Goal: Task Accomplishment & Management: Use online tool/utility

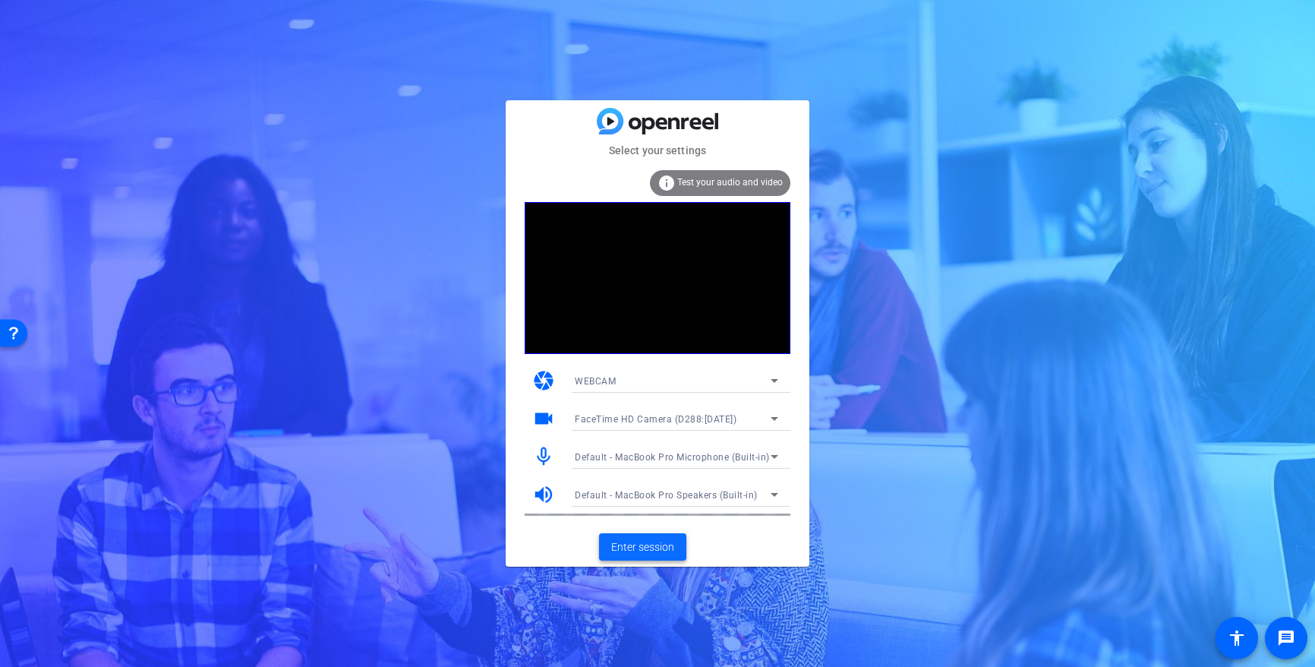
click at [639, 533] on span at bounding box center [642, 546] width 87 height 36
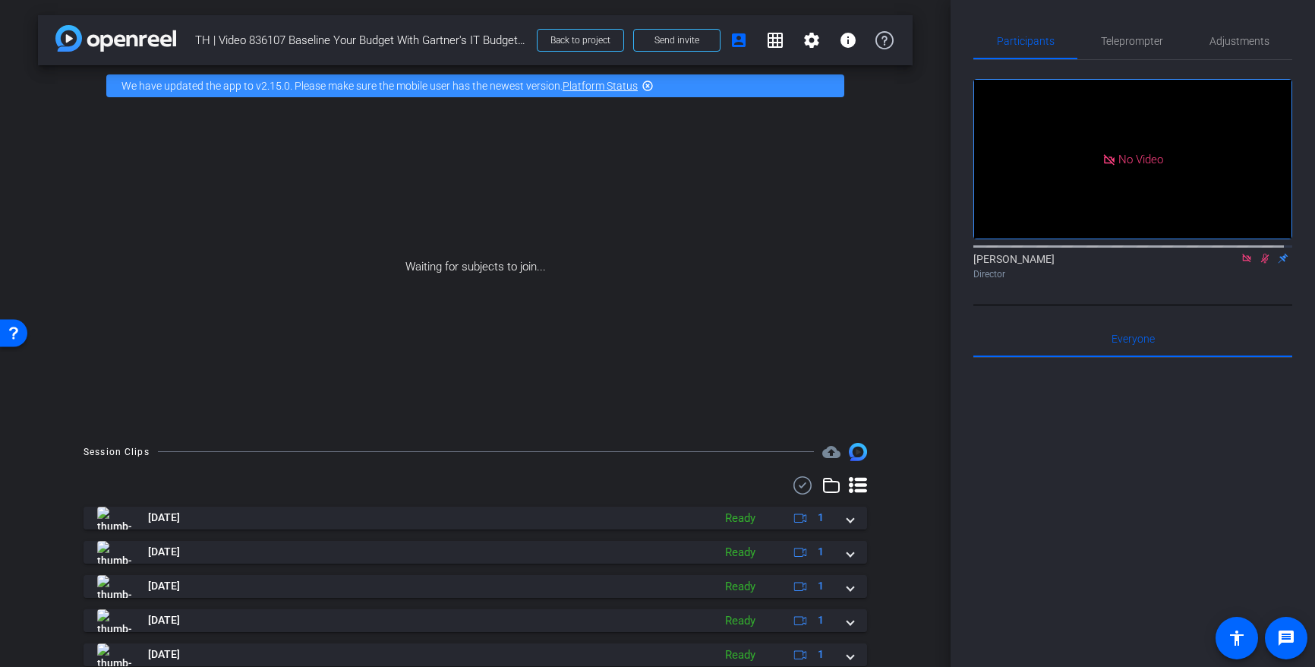
click at [104, 36] on img at bounding box center [115, 38] width 121 height 27
click at [588, 41] on span "Back to project" at bounding box center [580, 40] width 60 height 11
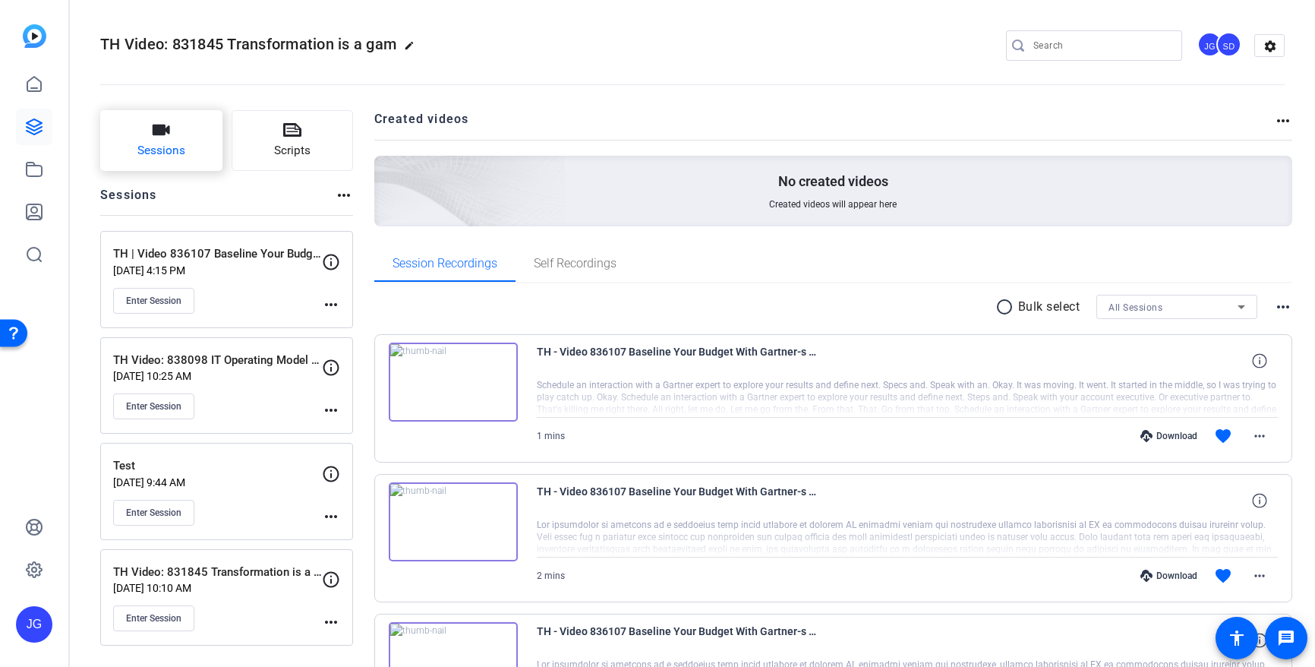
click at [173, 144] on span "Sessions" at bounding box center [161, 150] width 48 height 17
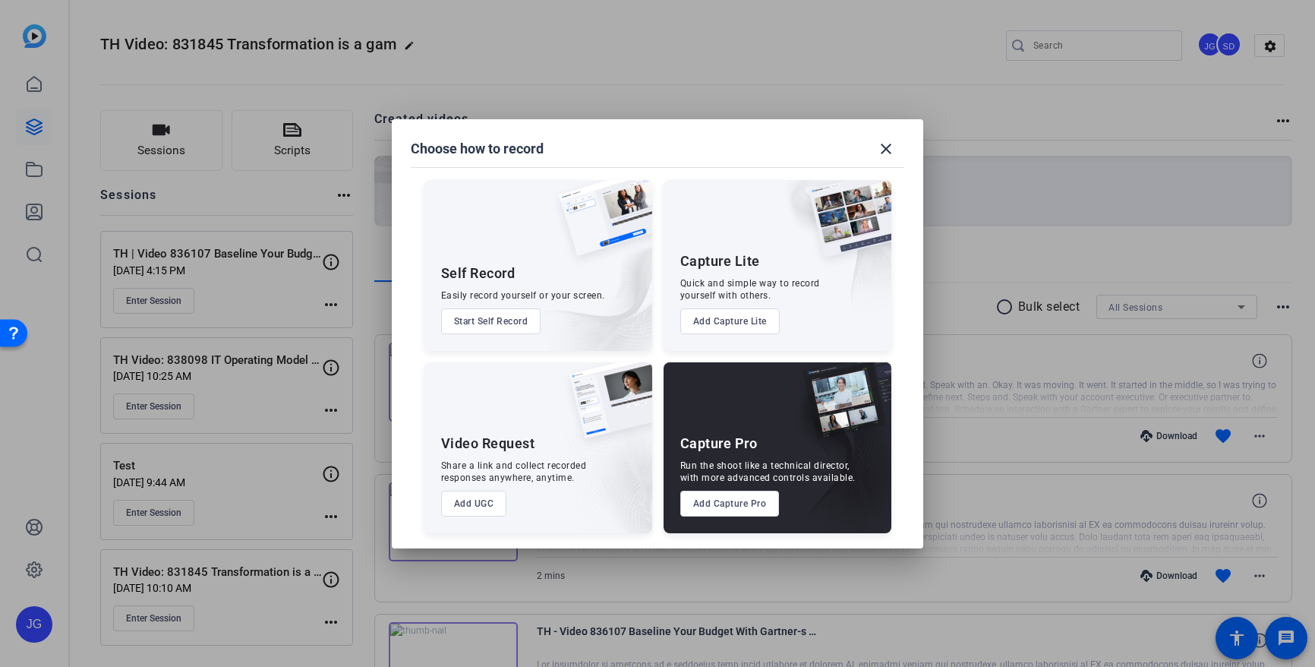
click at [751, 511] on button "Add Capture Pro" at bounding box center [729, 503] width 99 height 26
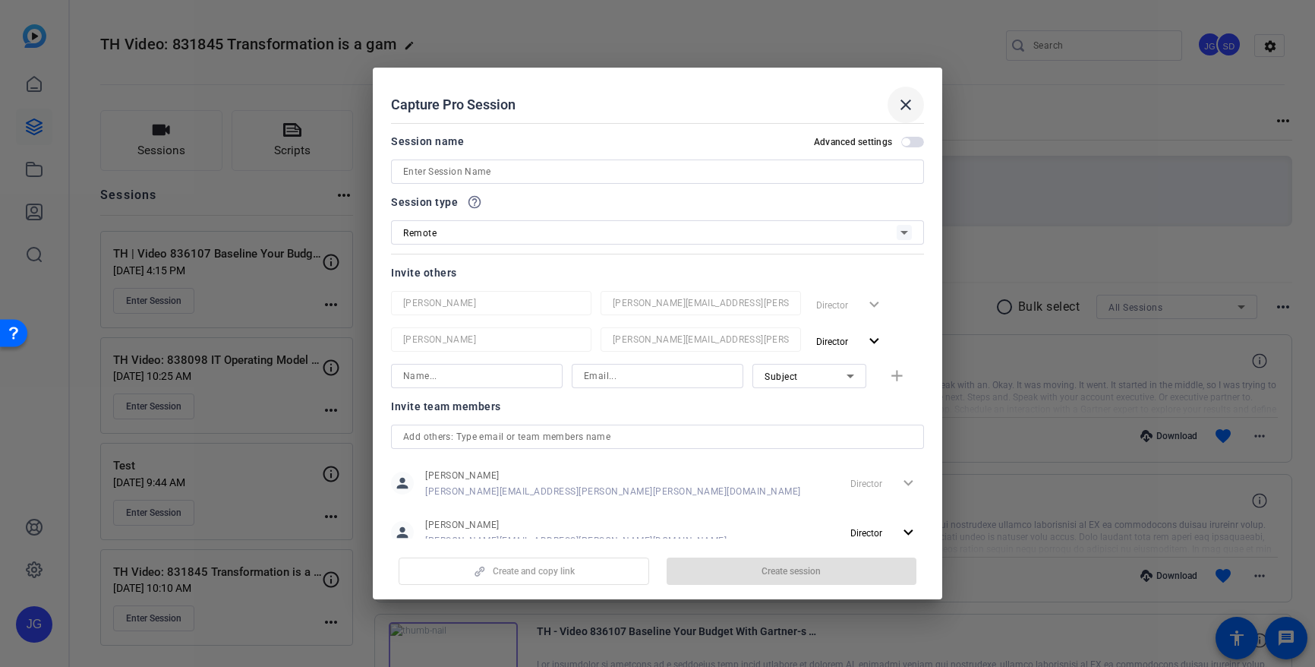
click at [909, 104] on mat-icon "close" at bounding box center [906, 105] width 18 height 18
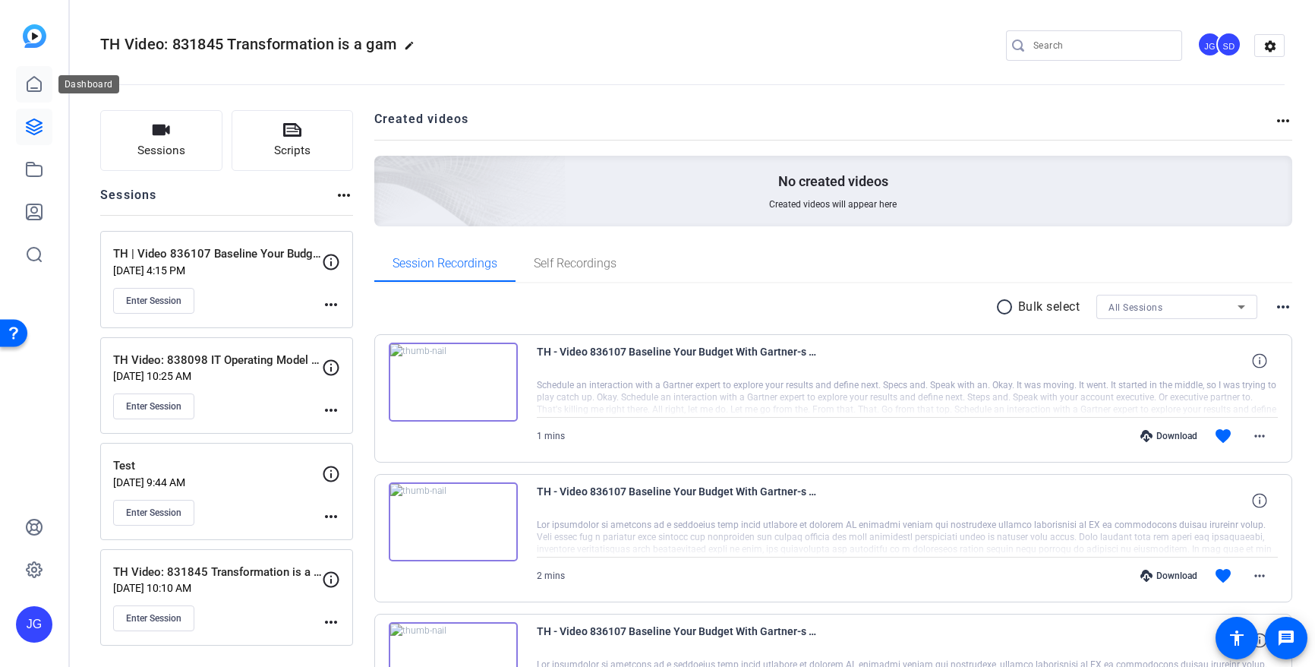
click at [33, 82] on icon at bounding box center [34, 84] width 18 height 18
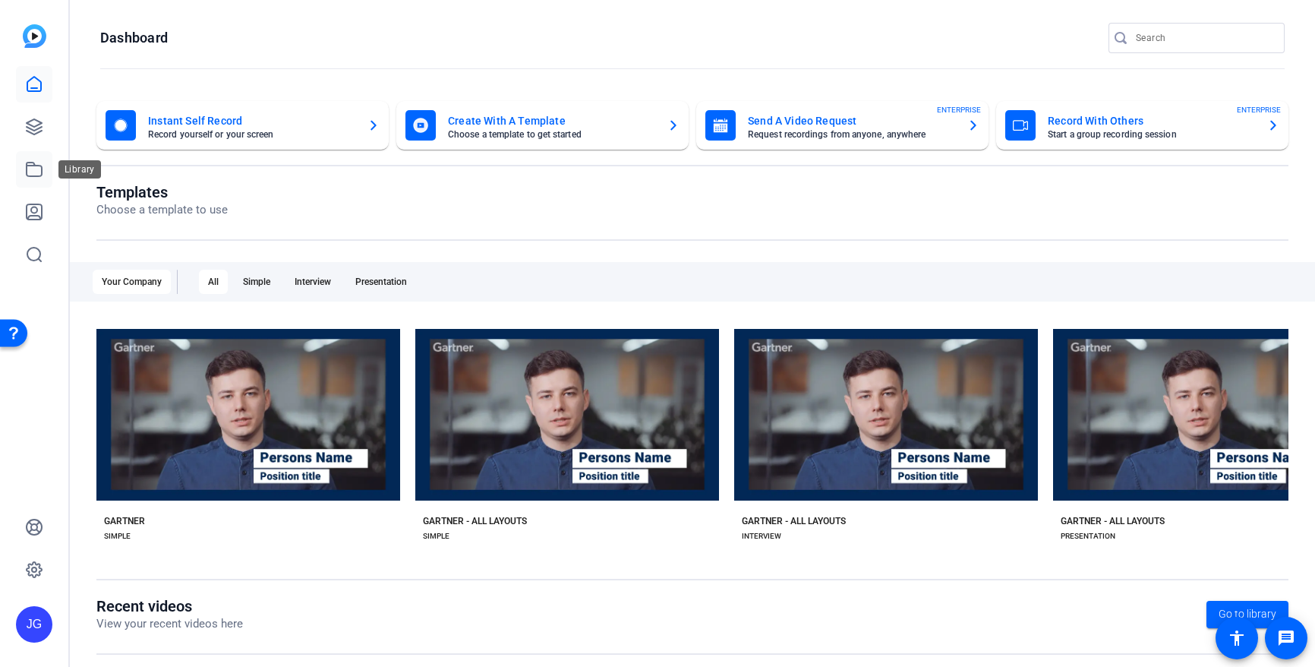
click at [29, 170] on icon at bounding box center [34, 169] width 18 height 18
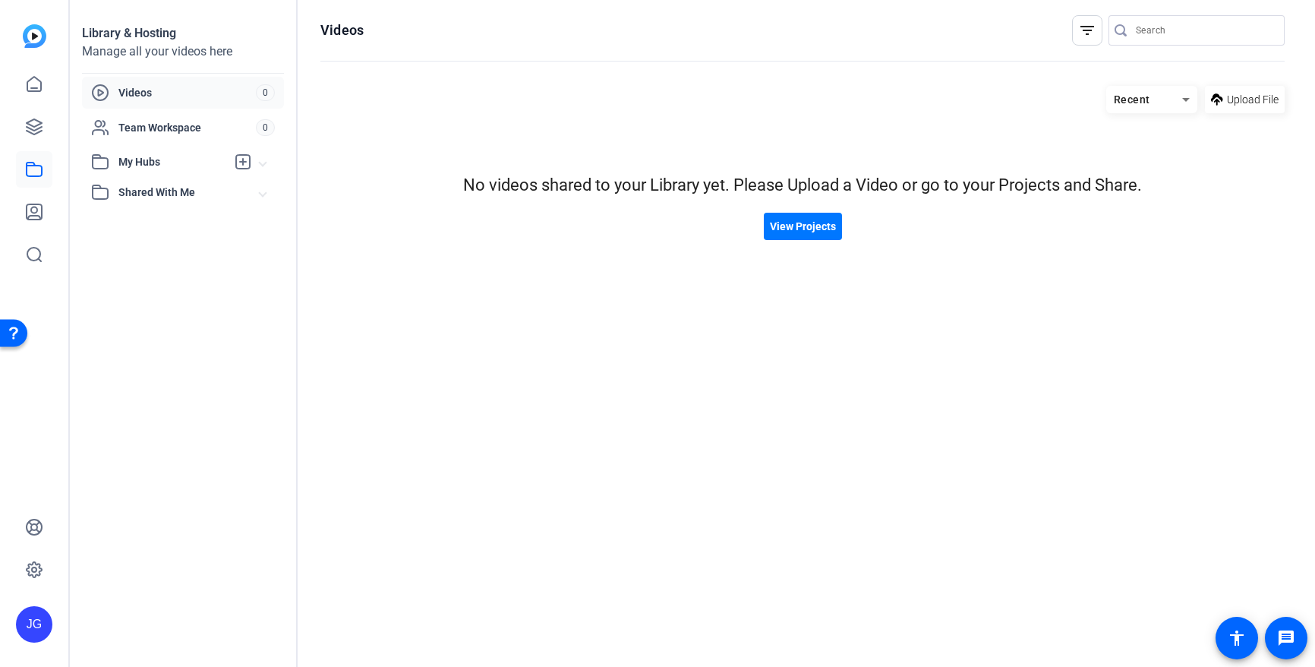
click at [158, 97] on span "Videos" at bounding box center [186, 92] width 137 height 15
click at [27, 118] on icon at bounding box center [34, 127] width 18 height 18
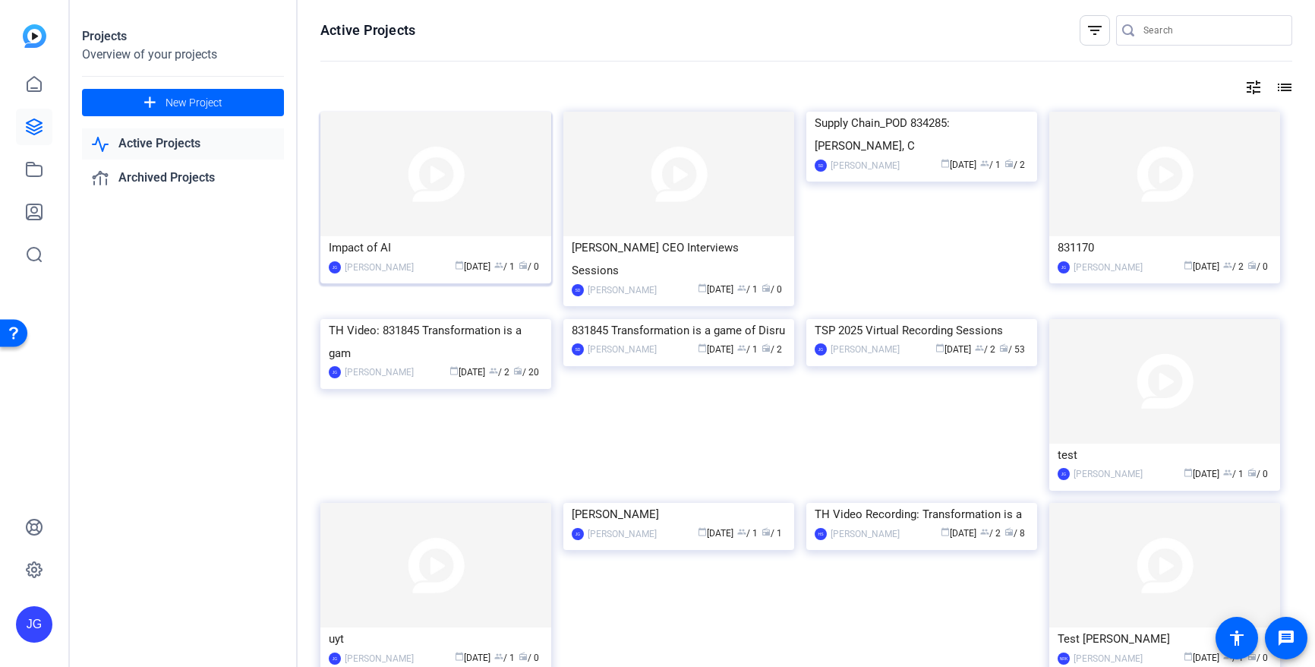
click at [461, 199] on img at bounding box center [435, 174] width 231 height 125
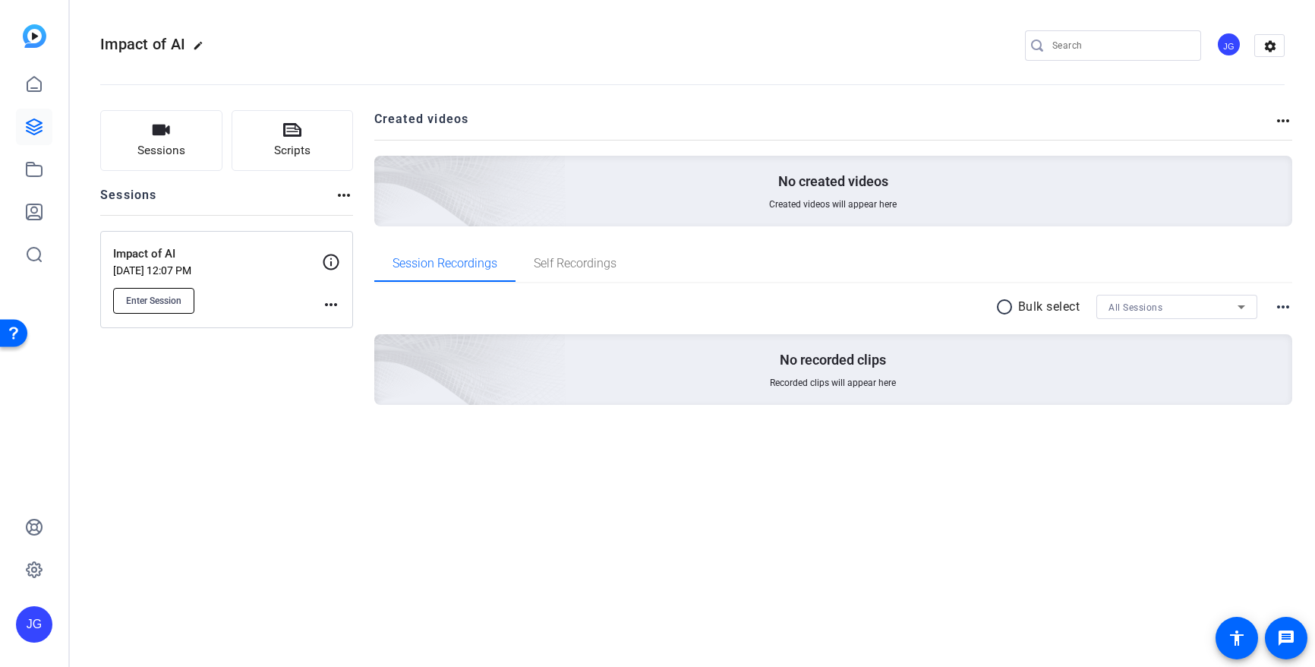
click at [137, 301] on span "Enter Session" at bounding box center [153, 301] width 55 height 12
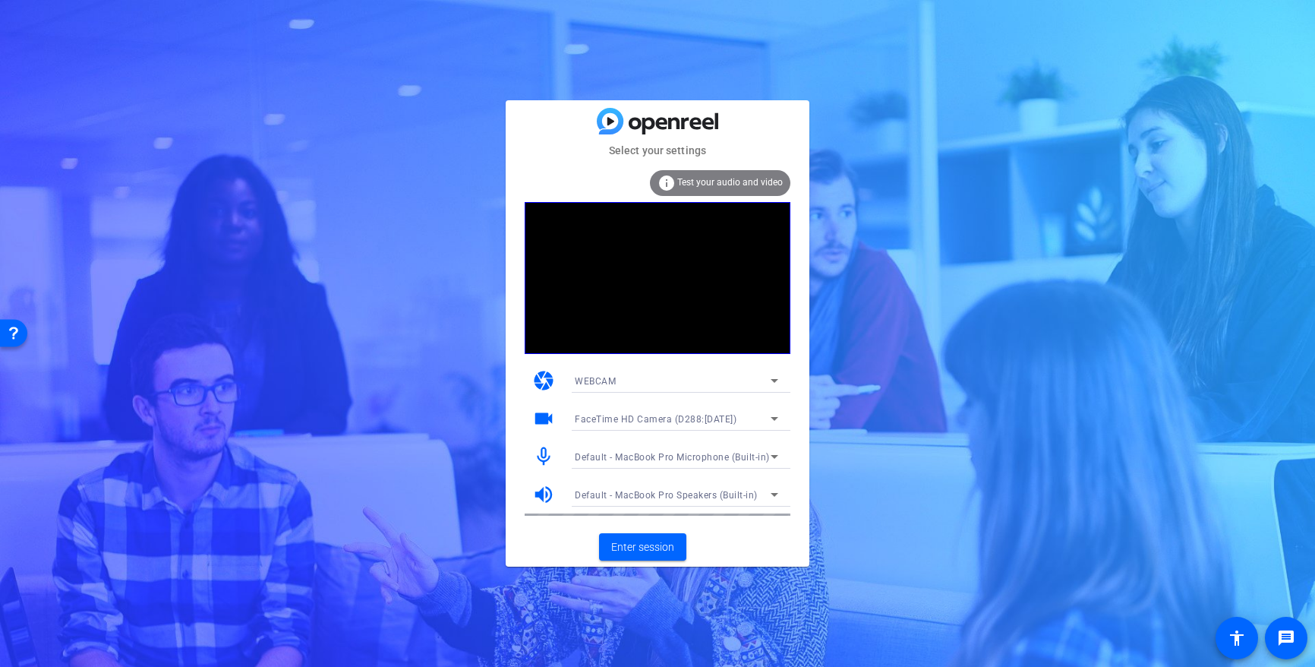
click at [762, 377] on div "WEBCAM" at bounding box center [673, 380] width 196 height 19
click at [762, 377] on div at bounding box center [657, 333] width 1315 height 667
click at [645, 546] on span "Enter session" at bounding box center [642, 547] width 63 height 16
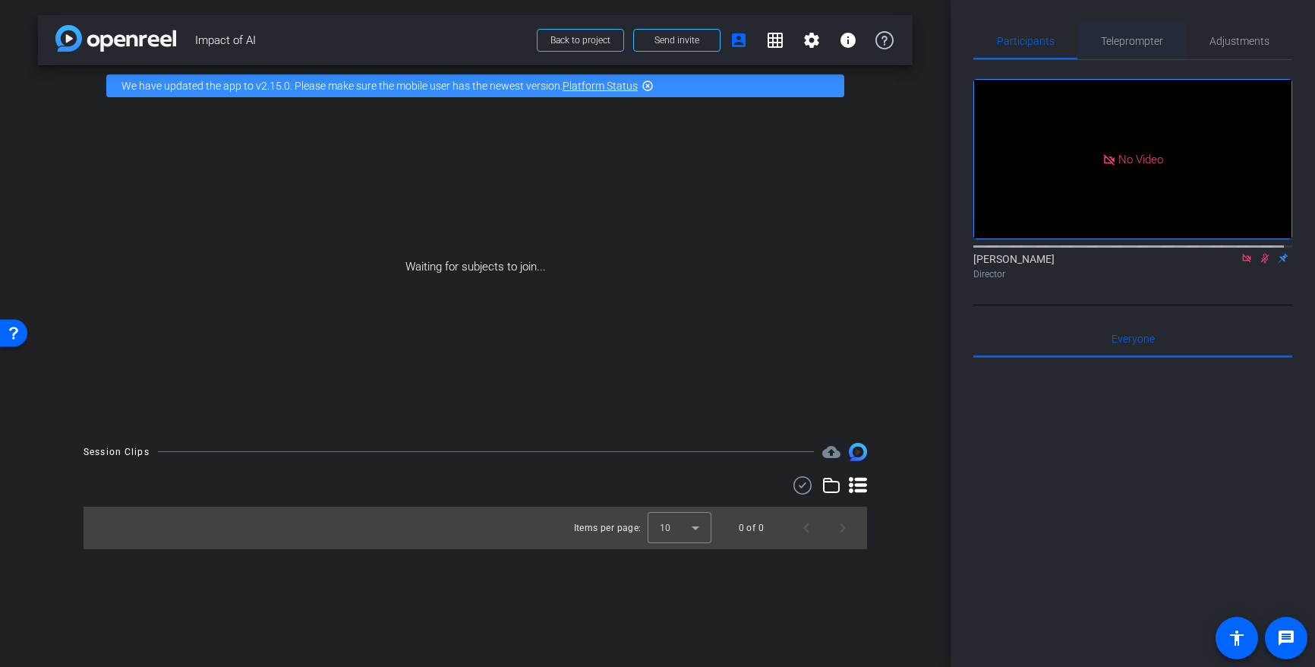
click at [1131, 46] on span "Teleprompter" at bounding box center [1132, 41] width 62 height 11
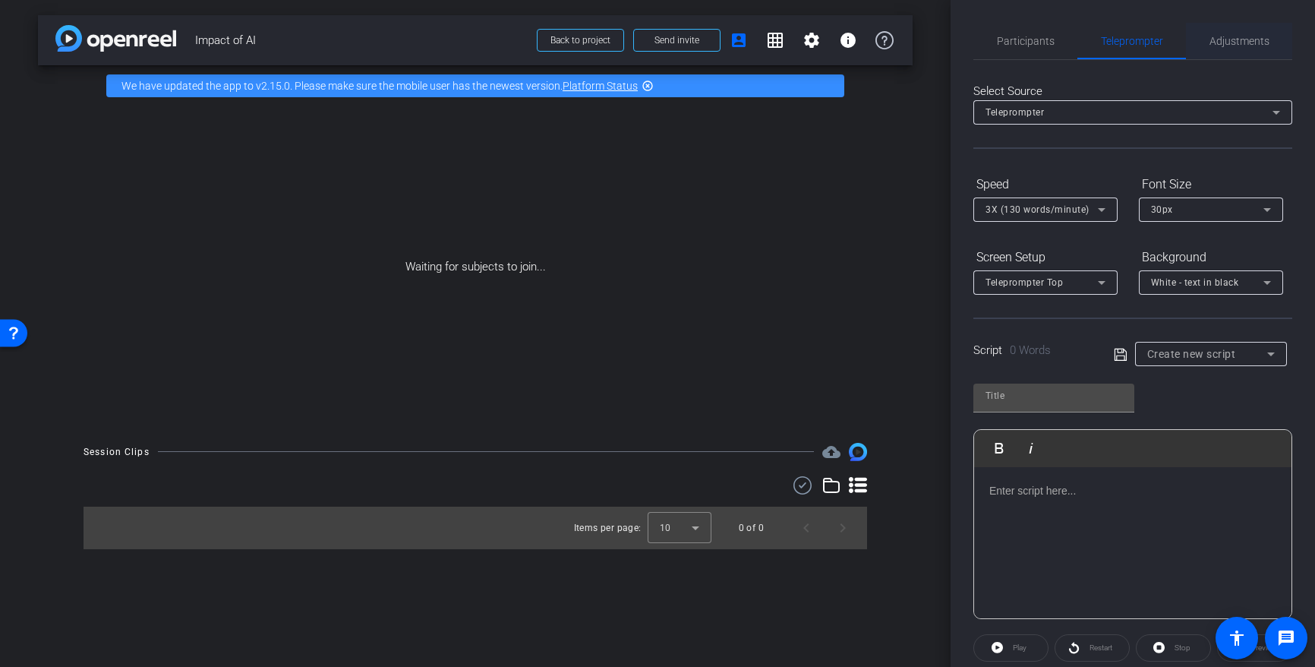
click at [1218, 42] on span "Adjustments" at bounding box center [1240, 41] width 60 height 11
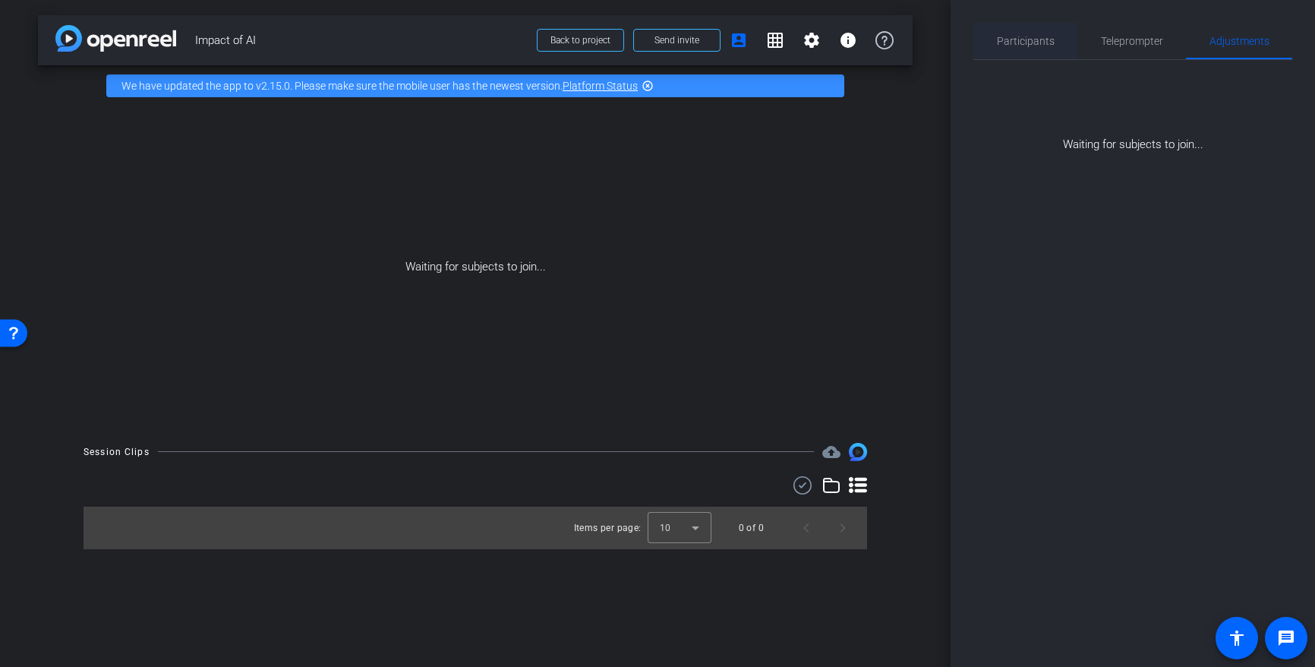
click at [971, 41] on div "Participants Teleprompter Adjustments [PERSON_NAME] Director Everyone 0 Mark al…" at bounding box center [1133, 333] width 364 height 667
click at [1015, 41] on span "Participants" at bounding box center [1026, 41] width 58 height 11
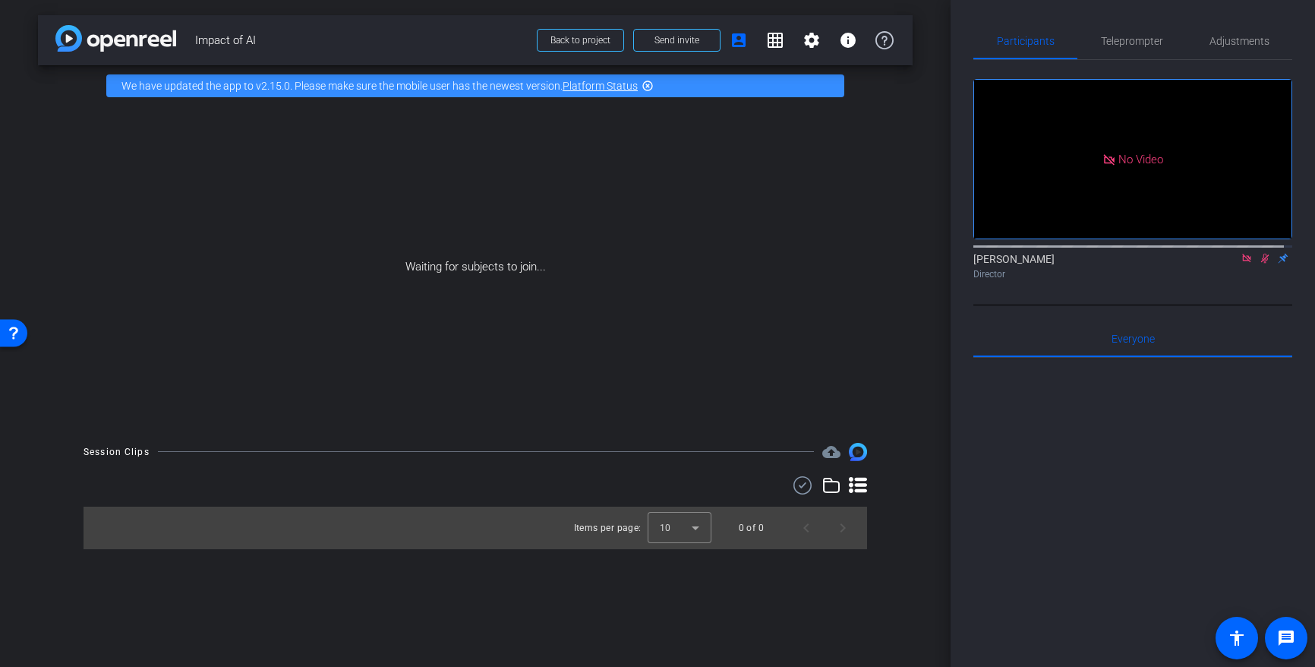
drag, startPoint x: 1013, startPoint y: 260, endPoint x: 1036, endPoint y: 248, distance: 25.8
click at [1013, 260] on div "[PERSON_NAME] Director" at bounding box center [1132, 266] width 319 height 30
drag, startPoint x: 1116, startPoint y: 162, endPoint x: 1118, endPoint y: 178, distance: 16.0
click at [1118, 162] on span "No Video" at bounding box center [1140, 159] width 45 height 14
click at [1242, 254] on icon at bounding box center [1246, 258] width 8 height 8
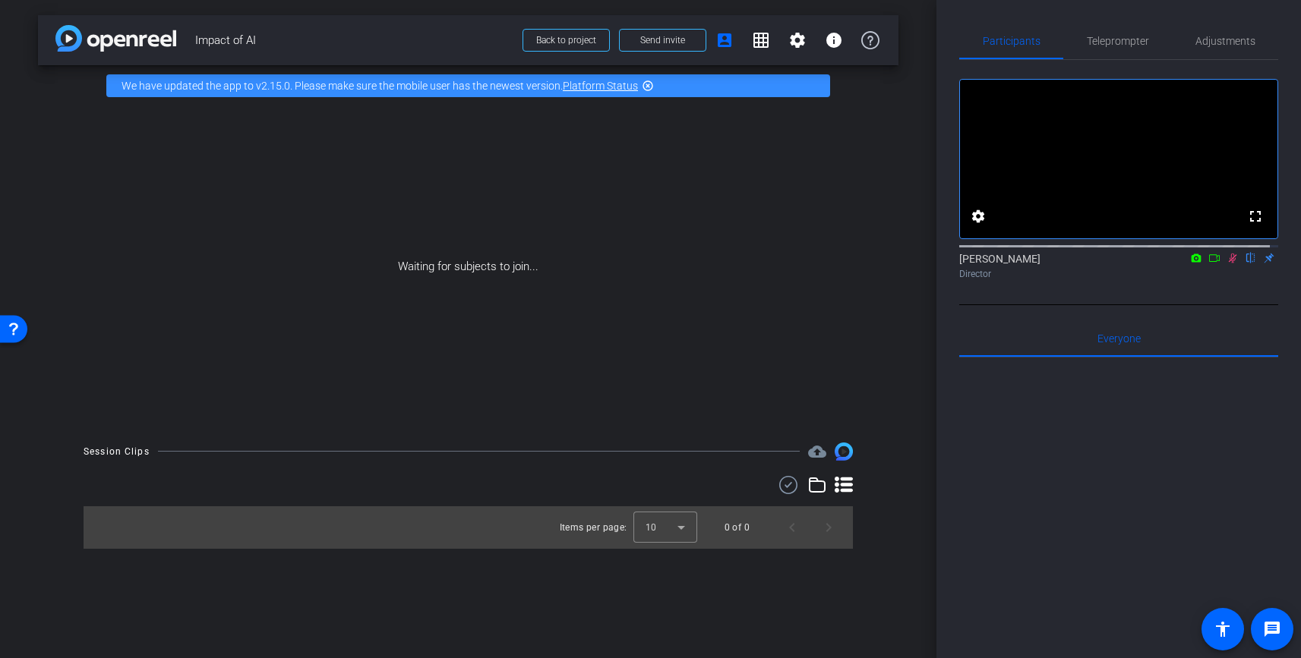
click at [1226, 263] on icon at bounding box center [1232, 258] width 12 height 11
click at [829, 36] on mat-icon "info" at bounding box center [834, 40] width 18 height 18
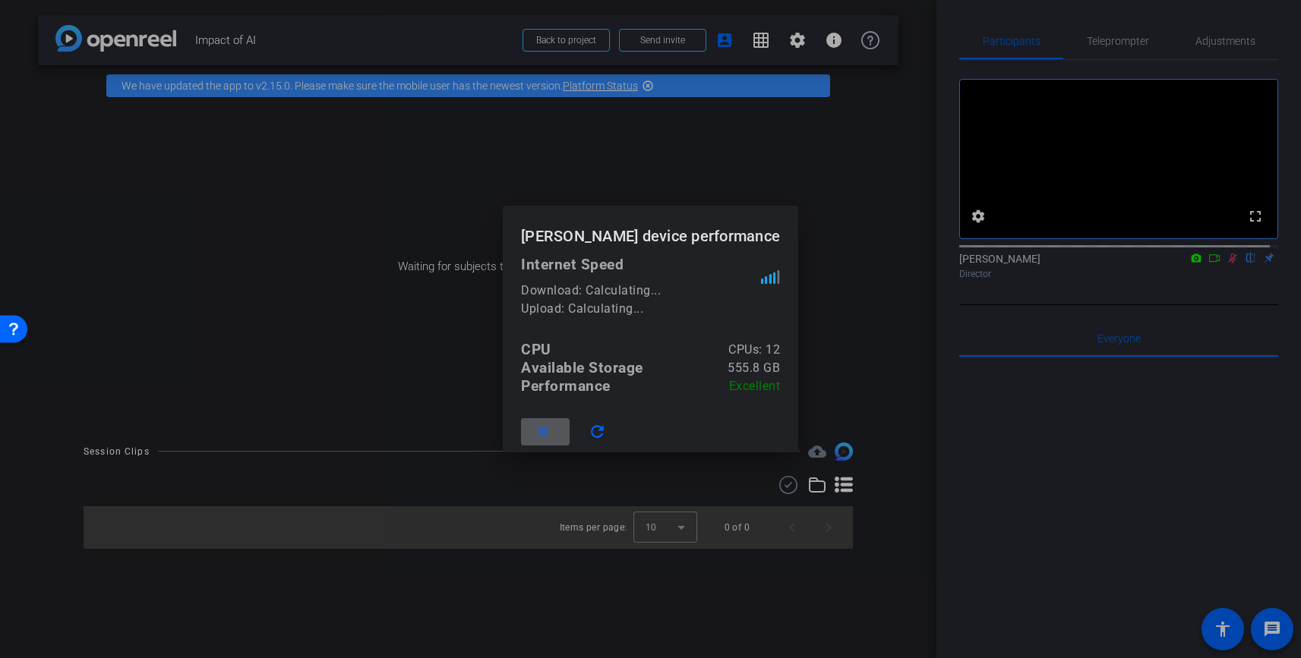
click at [553, 434] on span at bounding box center [545, 432] width 49 height 36
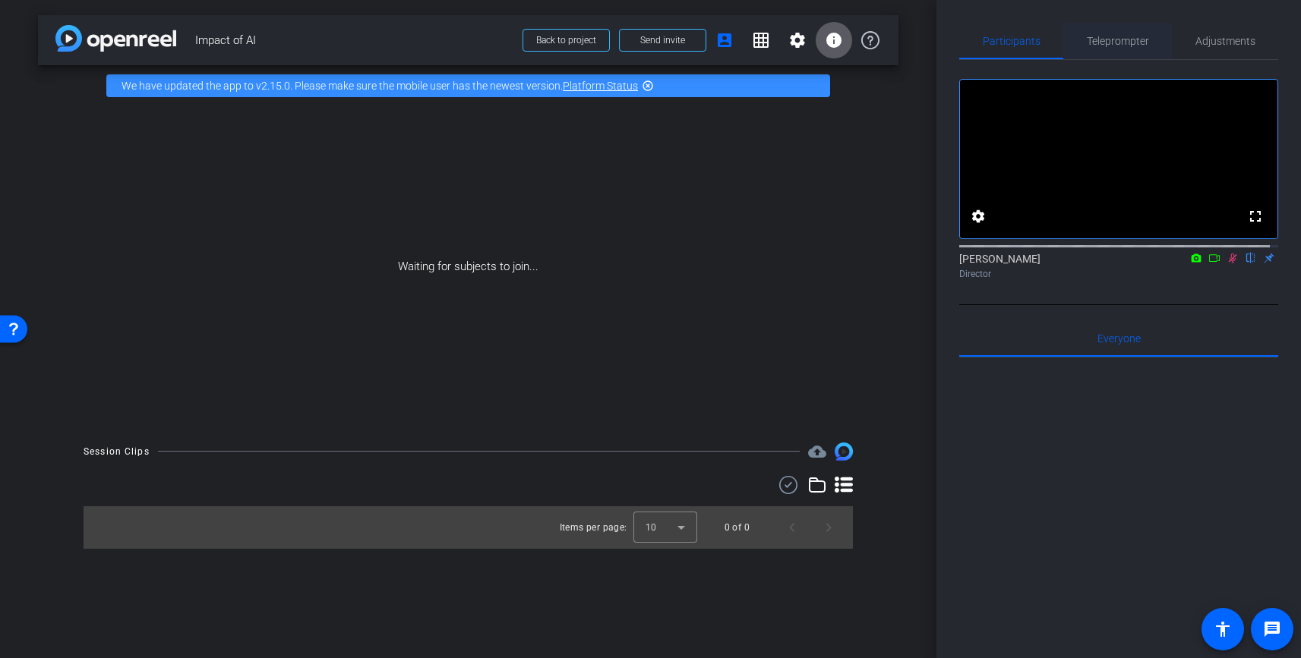
click at [1131, 45] on span "Teleprompter" at bounding box center [1118, 41] width 62 height 11
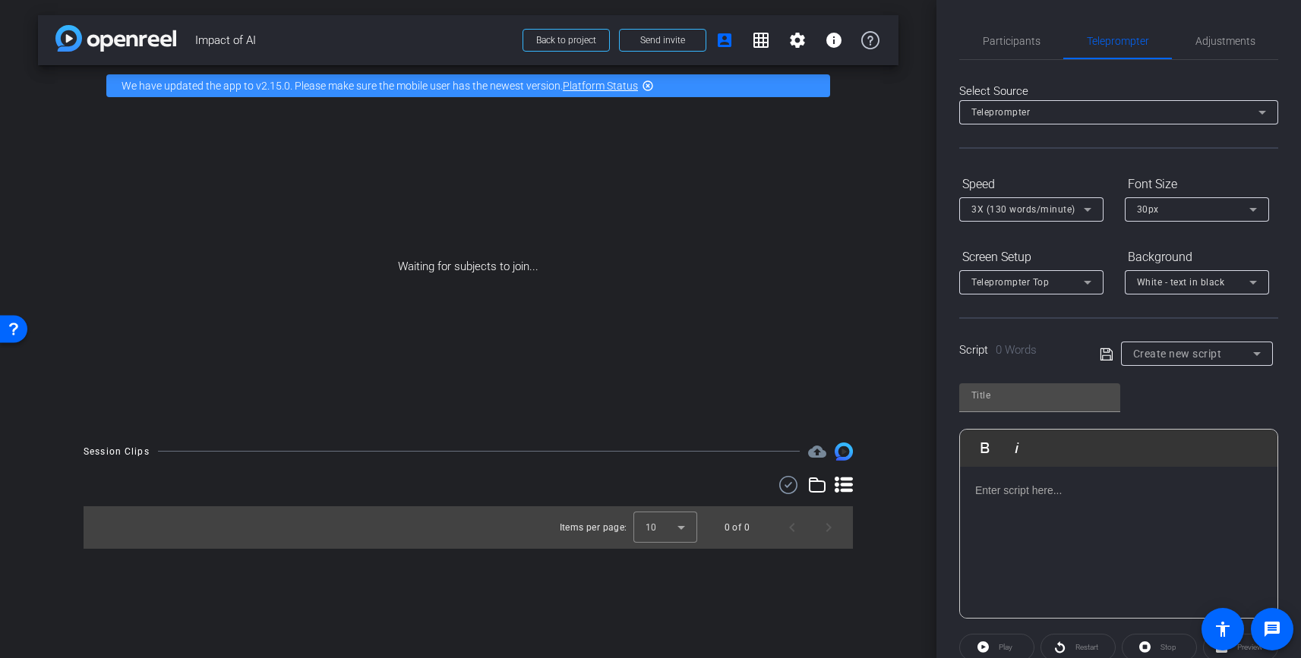
click at [1099, 113] on div "Teleprompter" at bounding box center [1114, 112] width 287 height 19
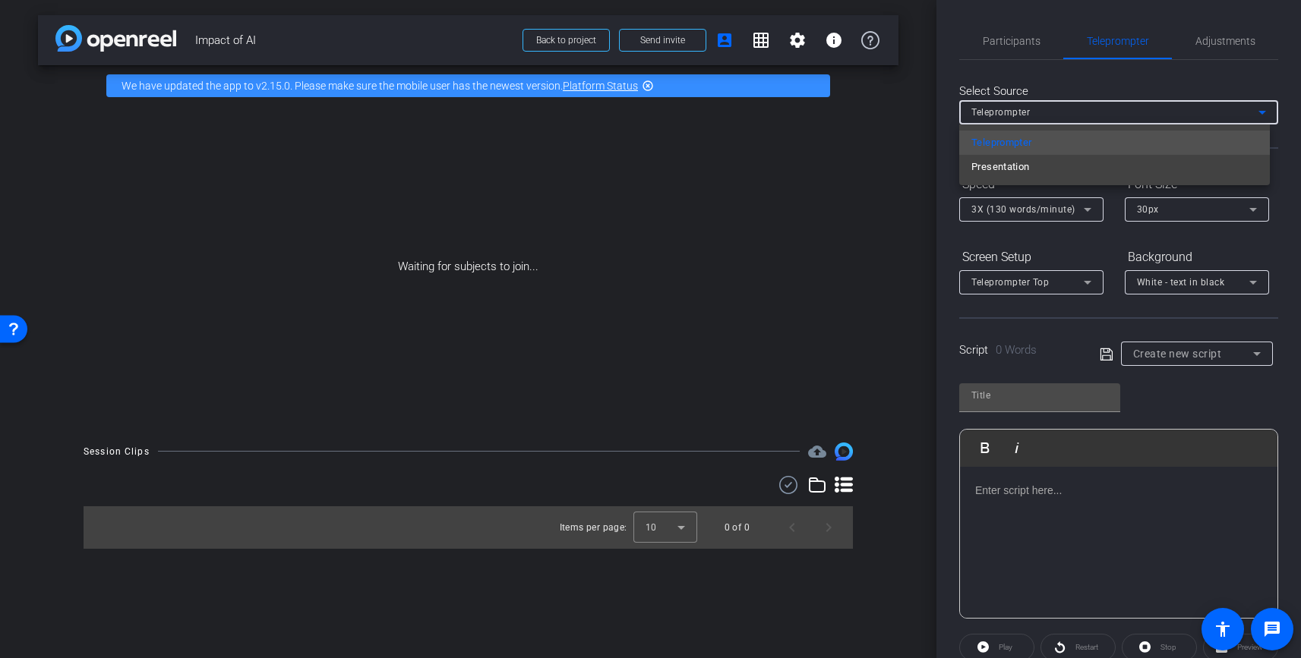
click at [1099, 113] on div at bounding box center [650, 329] width 1301 height 658
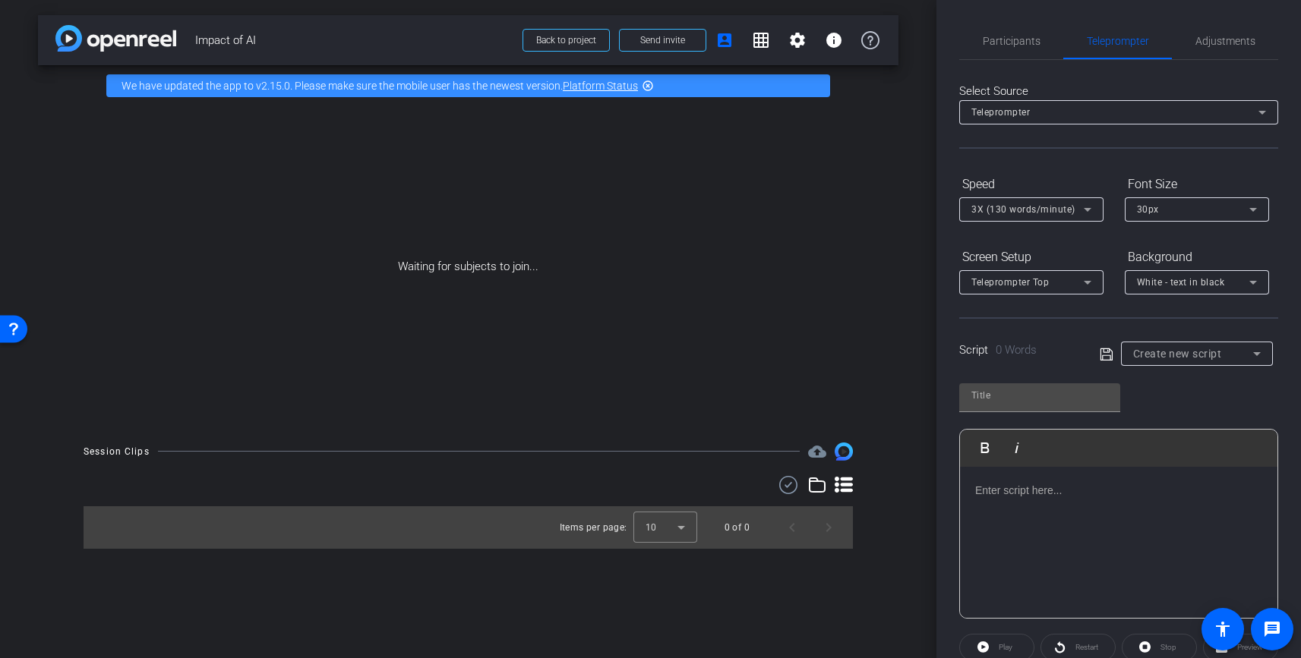
click at [1030, 492] on p at bounding box center [1118, 490] width 287 height 17
click at [1101, 348] on icon at bounding box center [1105, 354] width 12 height 12
click at [1112, 476] on div at bounding box center [1118, 543] width 317 height 152
click at [1014, 43] on span "Participants" at bounding box center [1012, 41] width 58 height 11
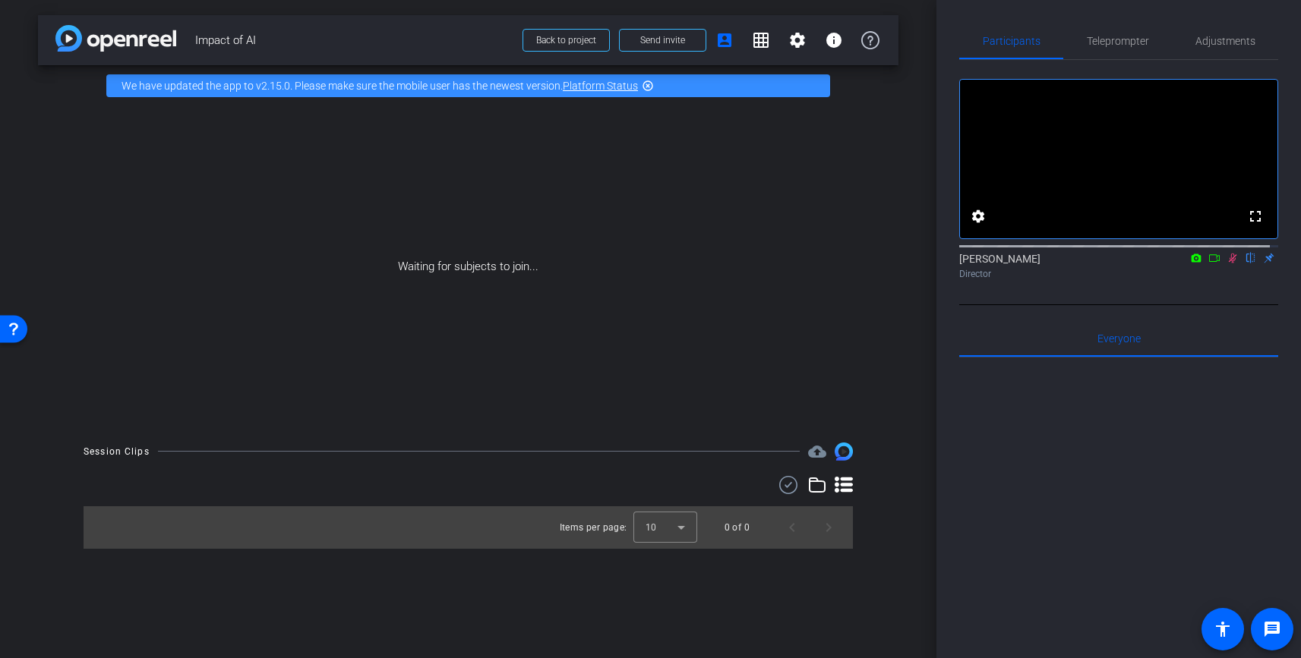
click at [1208, 263] on icon at bounding box center [1214, 258] width 12 height 11
drag, startPoint x: 746, startPoint y: 319, endPoint x: 692, endPoint y: 349, distance: 61.9
click at [746, 319] on div "Waiting for subjects to join..." at bounding box center [468, 266] width 860 height 321
click at [1073, 167] on div "No Video" at bounding box center [1118, 159] width 317 height 159
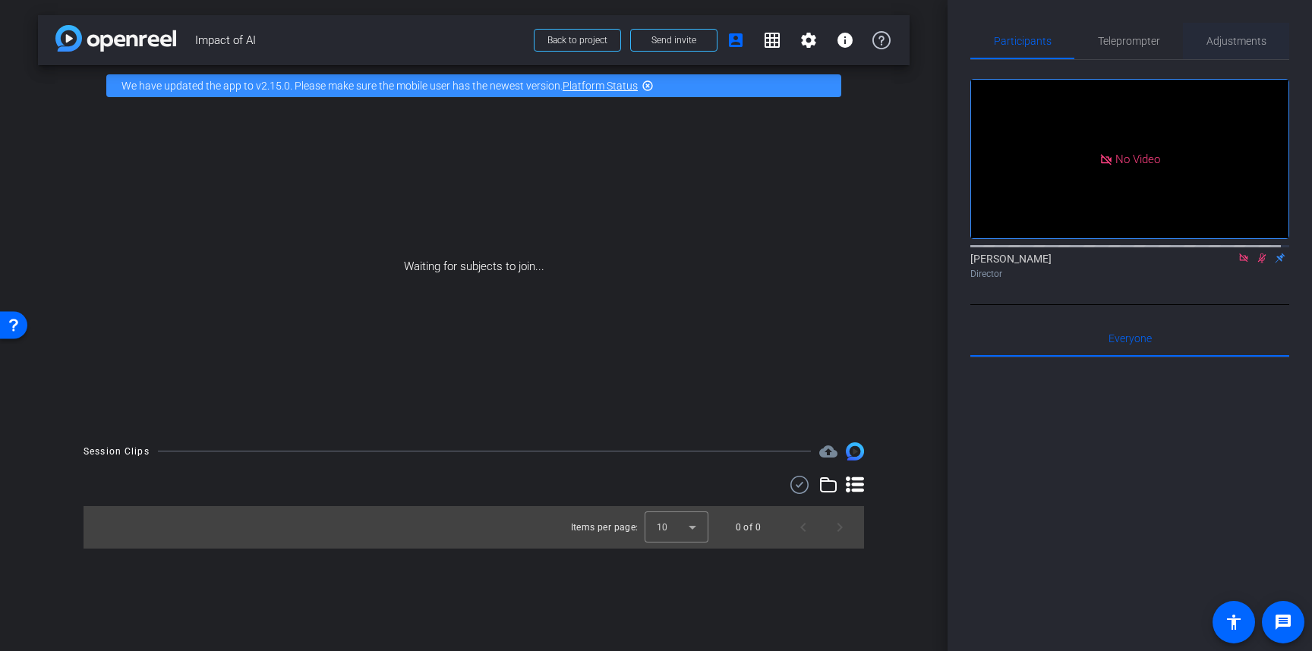
click at [1254, 37] on span "Adjustments" at bounding box center [1236, 41] width 60 height 11
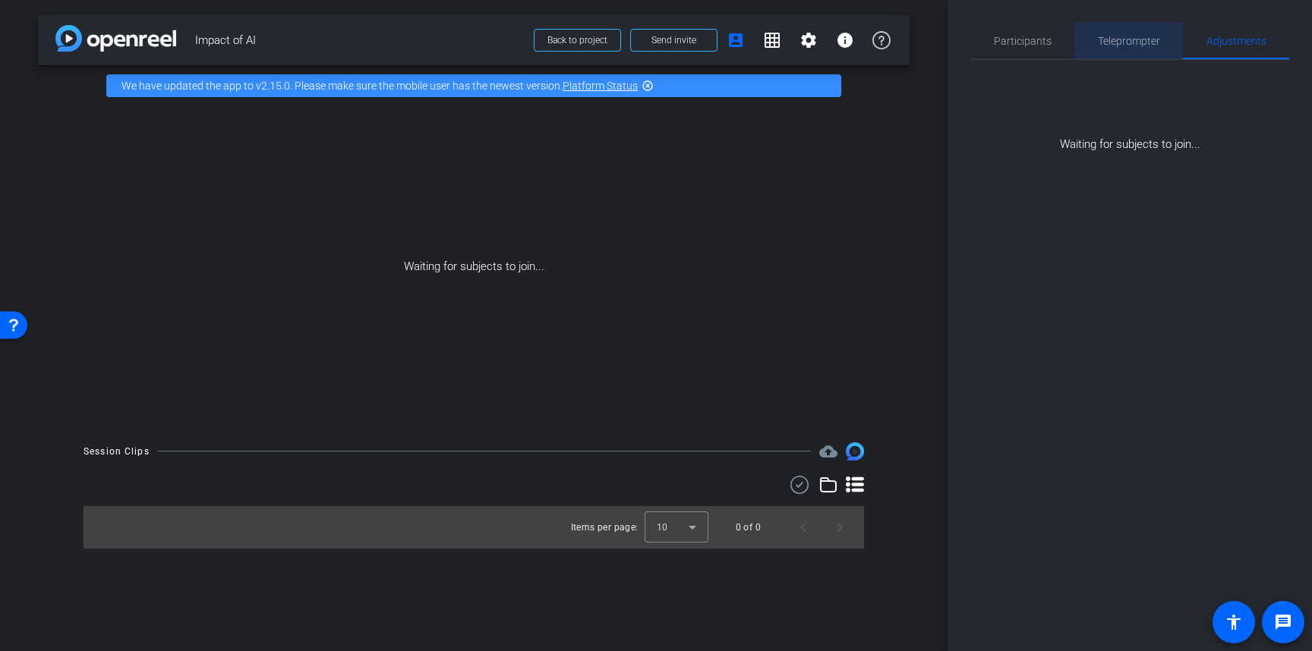
click at [1098, 44] on span "Teleprompter" at bounding box center [1129, 41] width 62 height 11
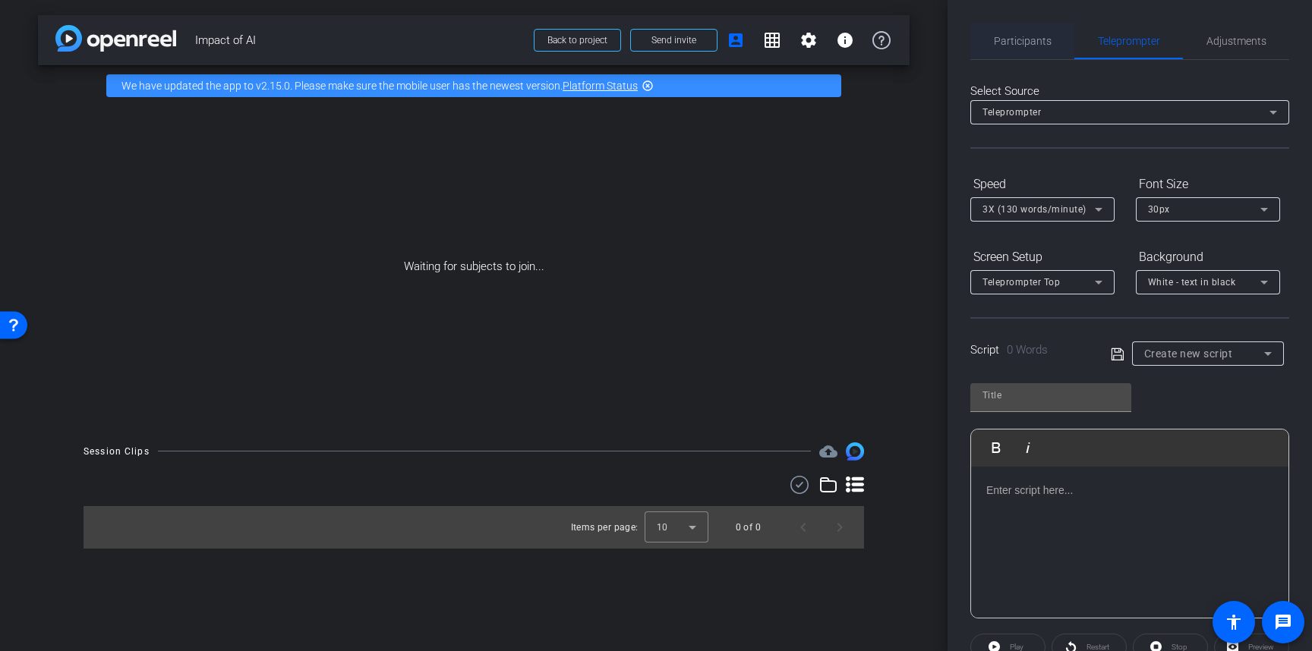
click at [1004, 44] on span "Participants" at bounding box center [1023, 41] width 58 height 11
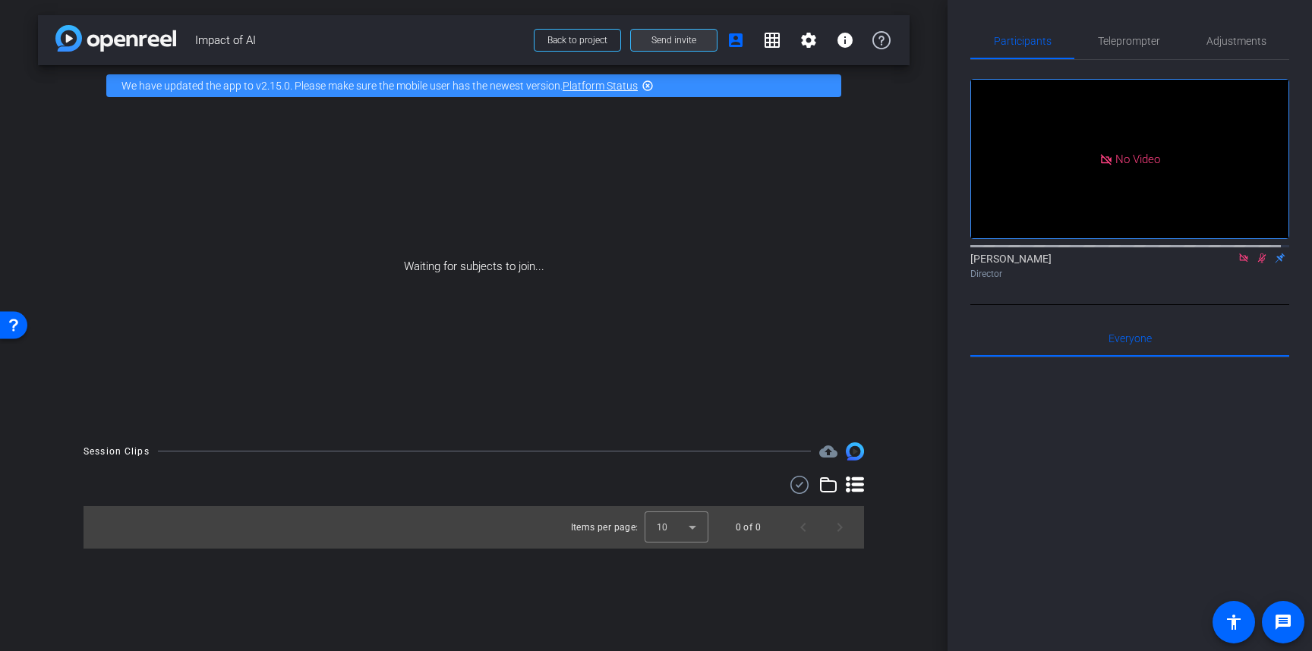
click at [658, 43] on span "Send invite" at bounding box center [673, 40] width 45 height 12
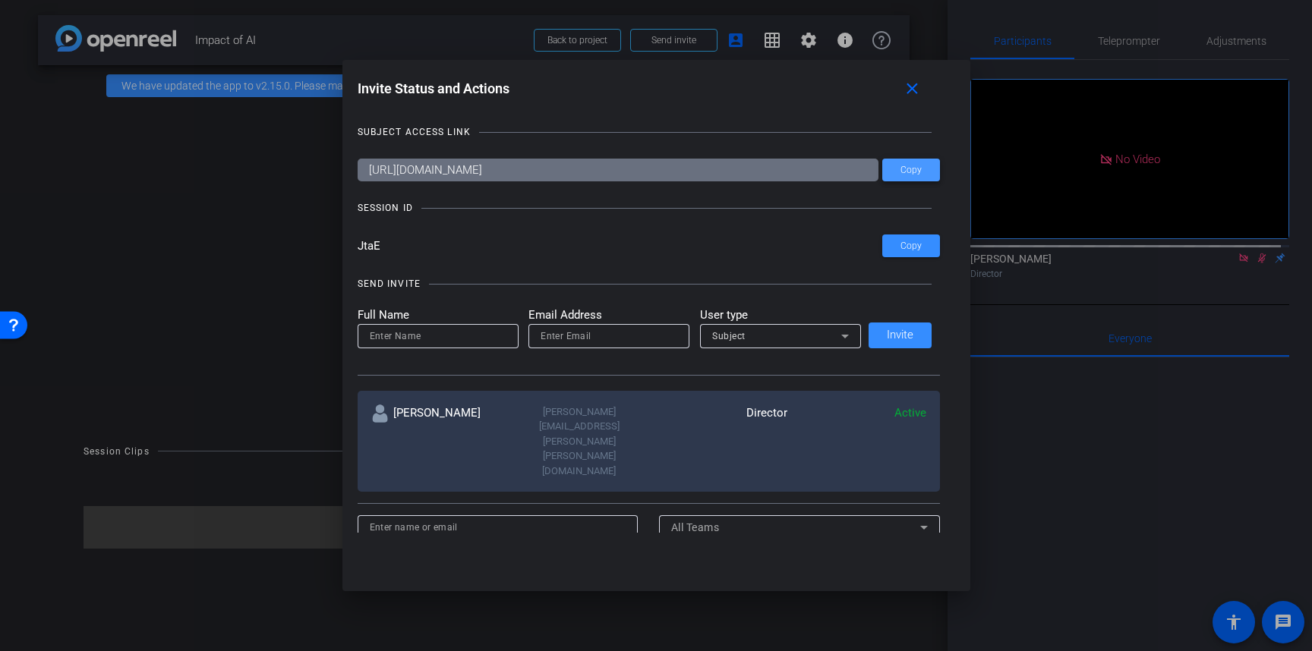
drag, startPoint x: 913, startPoint y: 166, endPoint x: 1030, endPoint y: 189, distance: 118.4
click at [913, 166] on span at bounding box center [911, 170] width 58 height 36
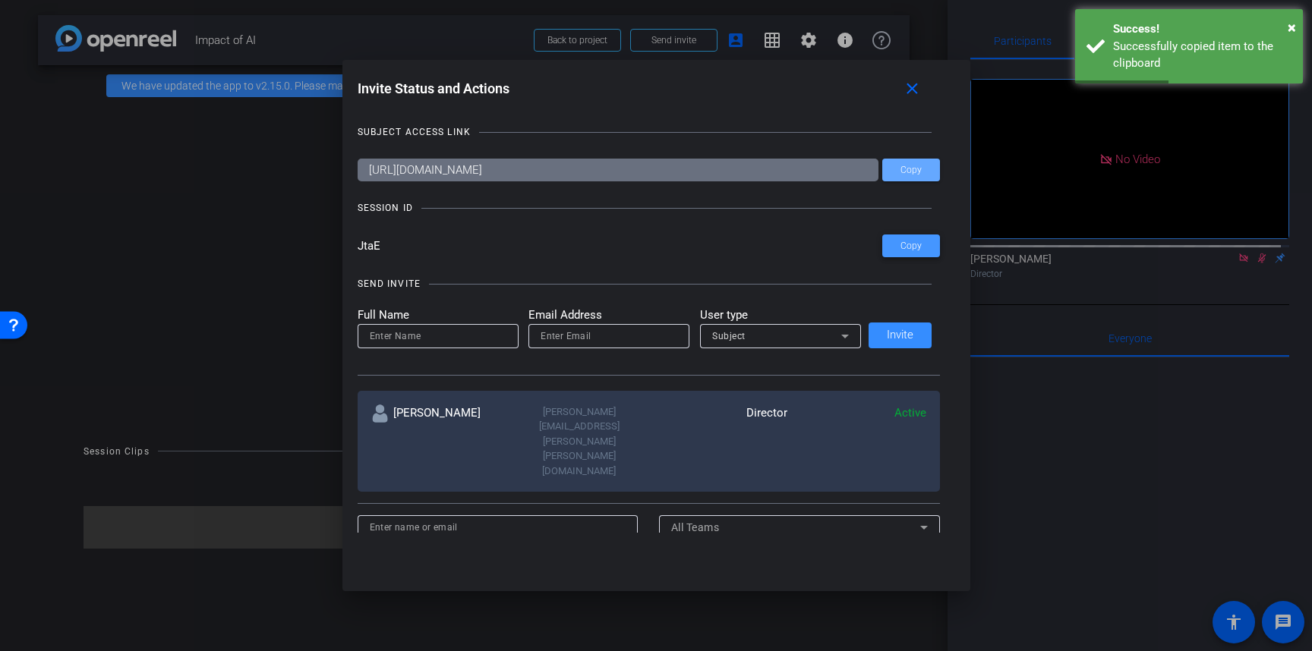
click at [909, 250] on span "Copy" at bounding box center [911, 246] width 21 height 11
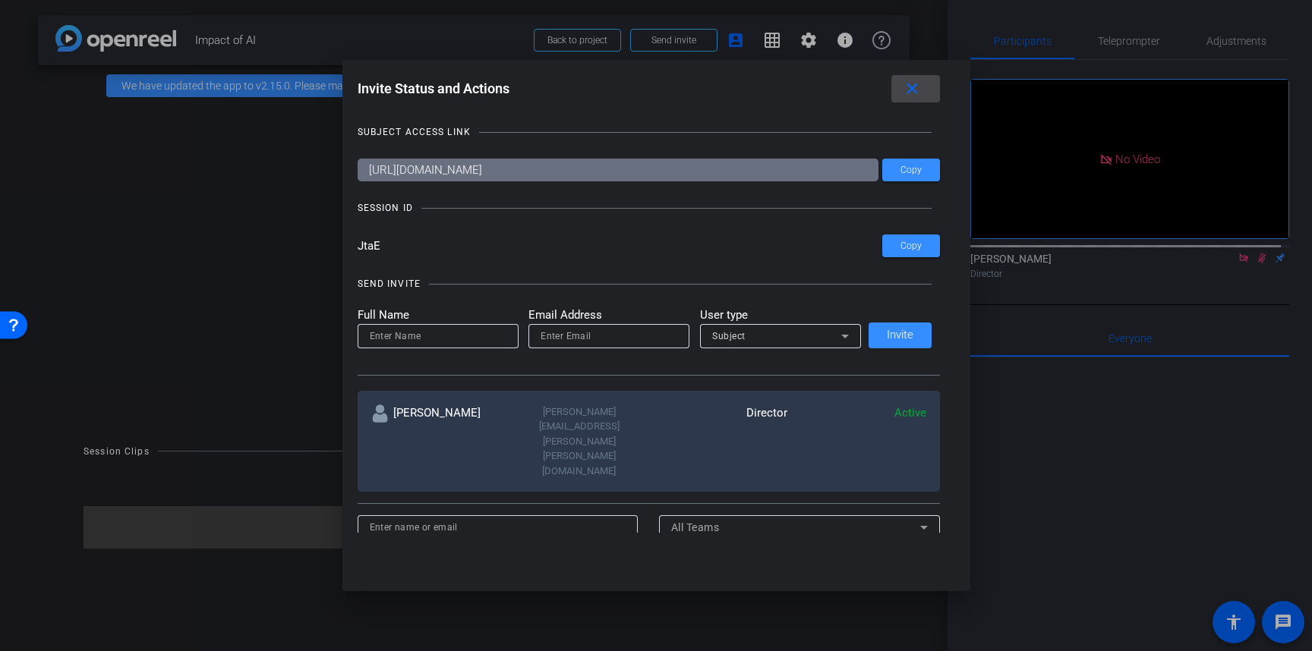
click at [921, 87] on mat-icon "close" at bounding box center [912, 89] width 19 height 19
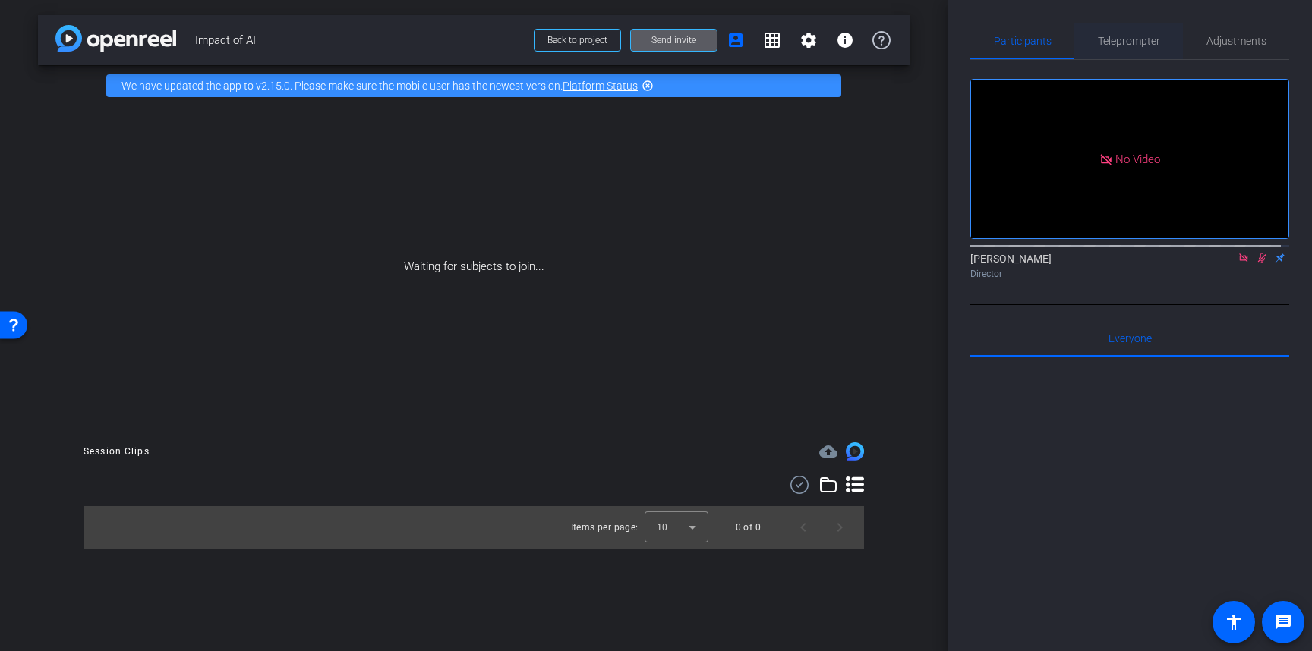
click at [1126, 48] on span "Teleprompter" at bounding box center [1129, 41] width 62 height 36
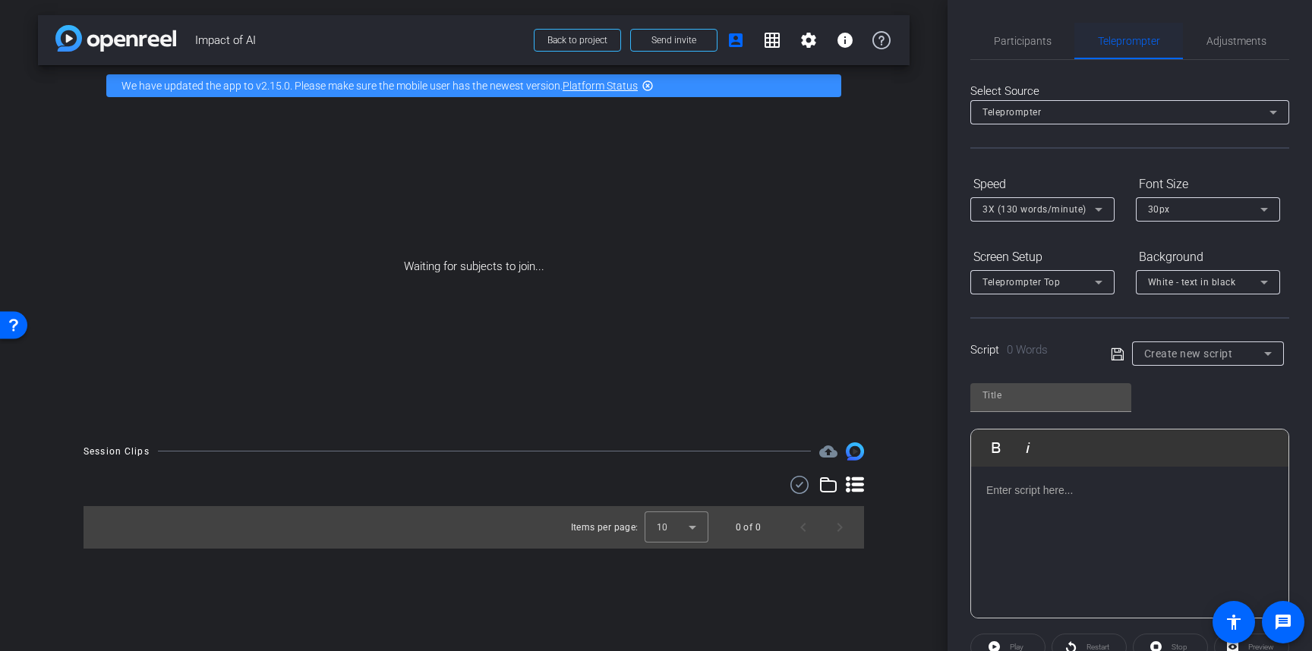
drag, startPoint x: 1026, startPoint y: 43, endPoint x: 1143, endPoint y: 46, distance: 117.7
click at [1030, 43] on span "Participants" at bounding box center [1023, 41] width 58 height 11
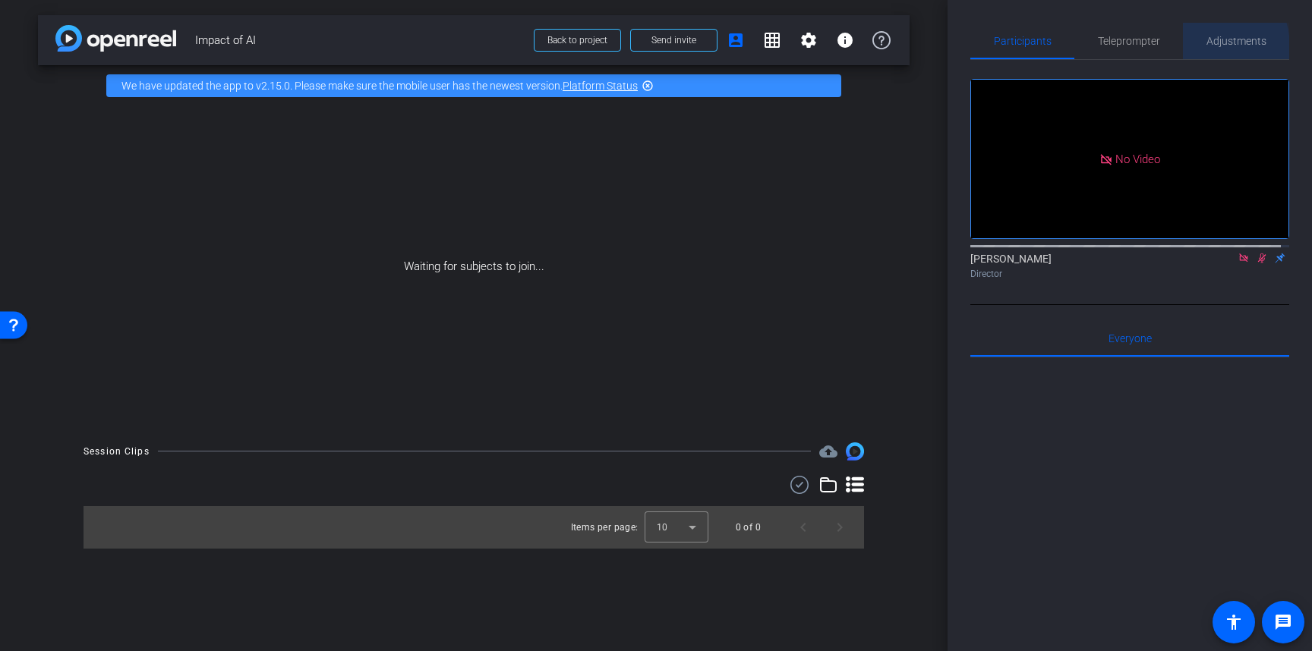
click at [1193, 47] on div "Adjustments" at bounding box center [1236, 41] width 106 height 36
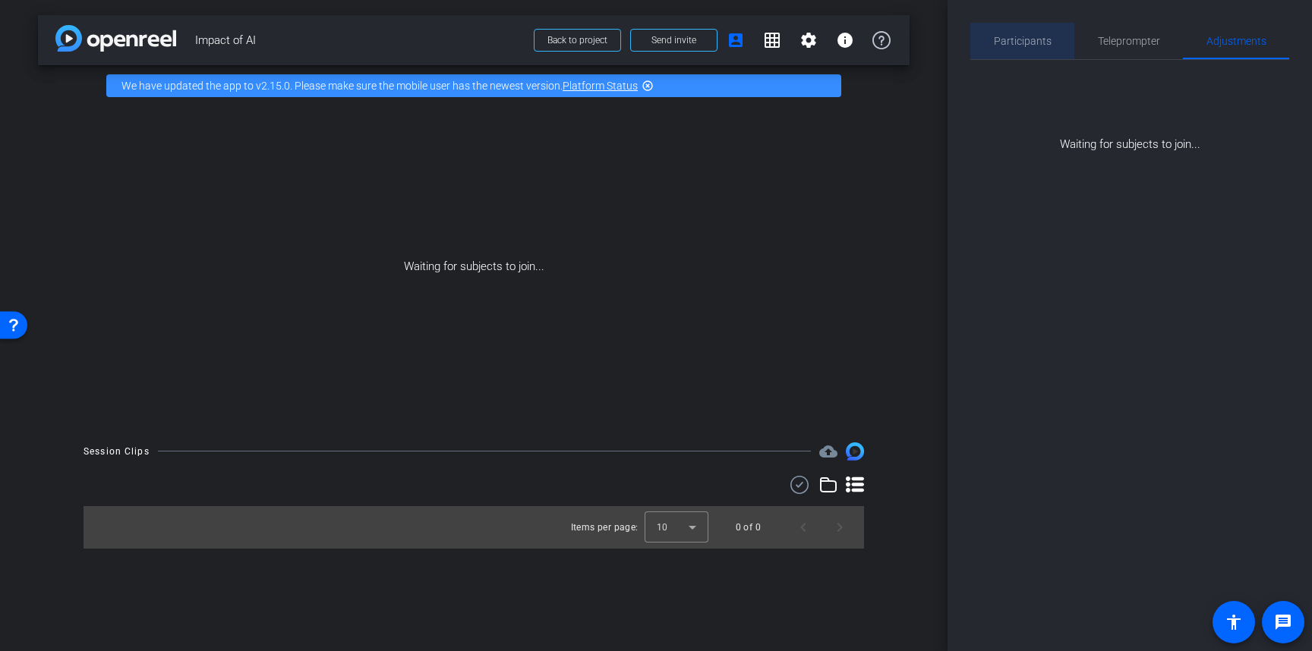
click at [1025, 56] on span "Participants" at bounding box center [1023, 41] width 58 height 36
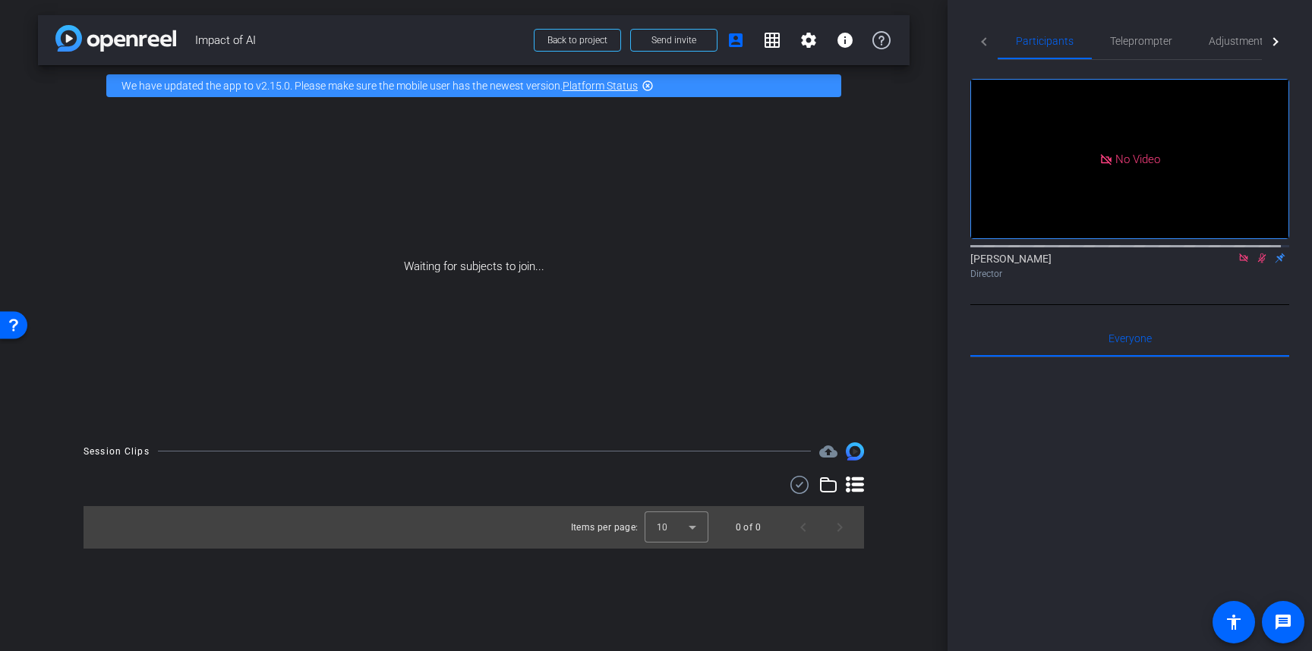
click at [26, 651] on div "arrow_back Impact of AI Back to project Send invite account_box grid_on setting…" at bounding box center [474, 325] width 948 height 651
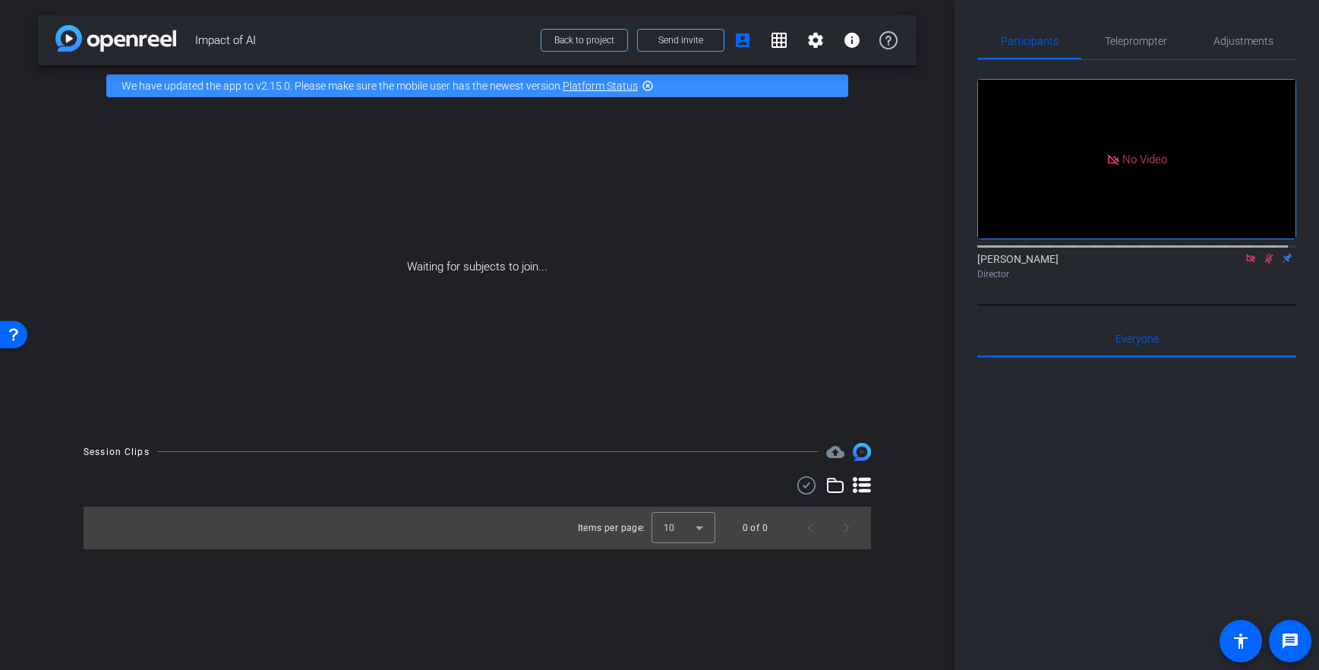
click at [1191, 472] on div at bounding box center [1136, 546] width 319 height 376
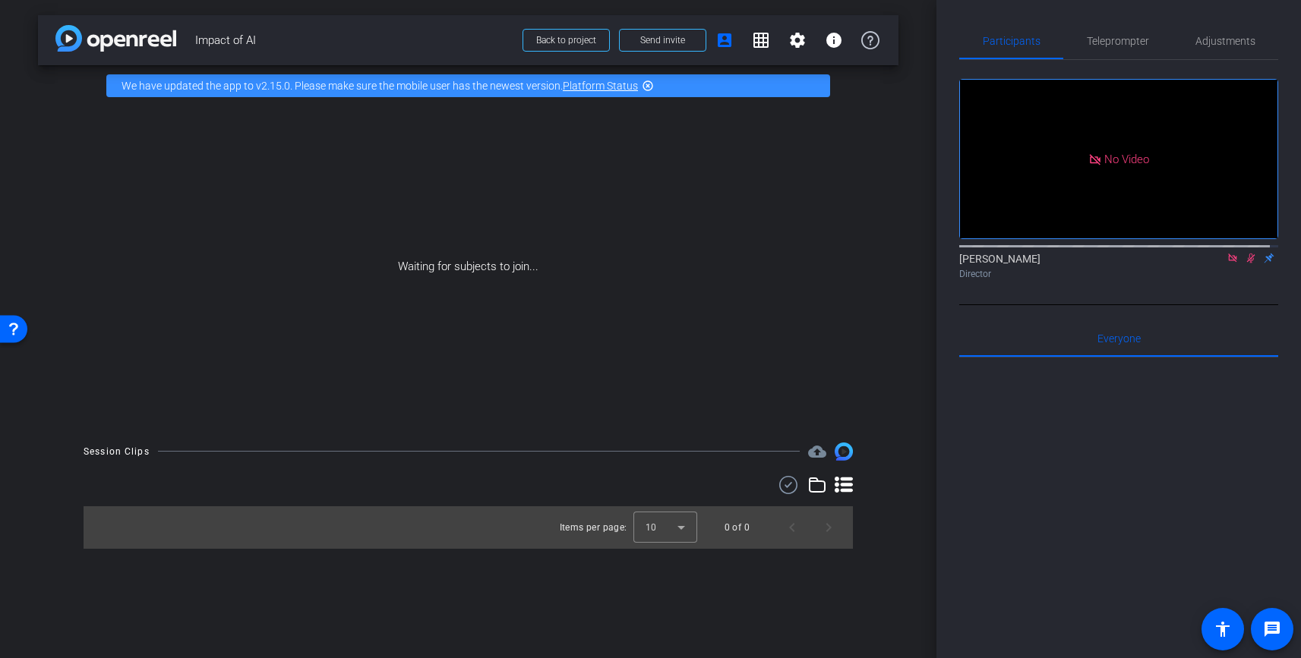
click at [649, 85] on mat-icon "highlight_off" at bounding box center [648, 86] width 12 height 12
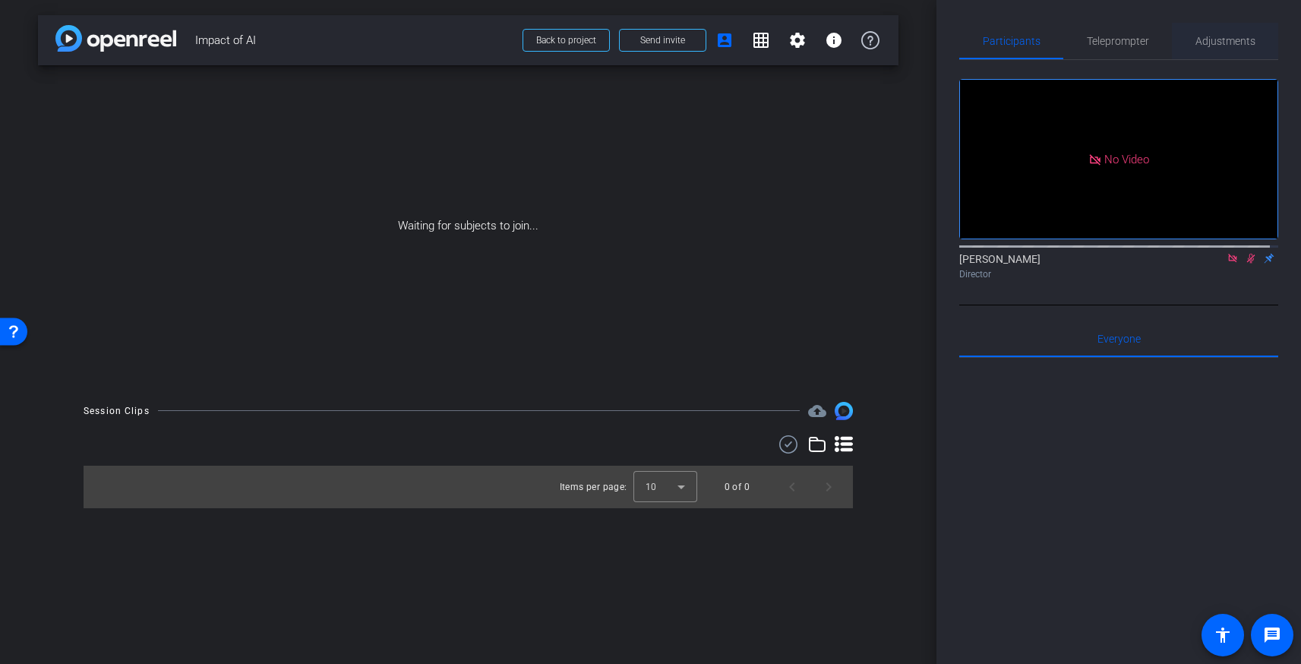
click at [1216, 47] on span "Adjustments" at bounding box center [1225, 41] width 60 height 36
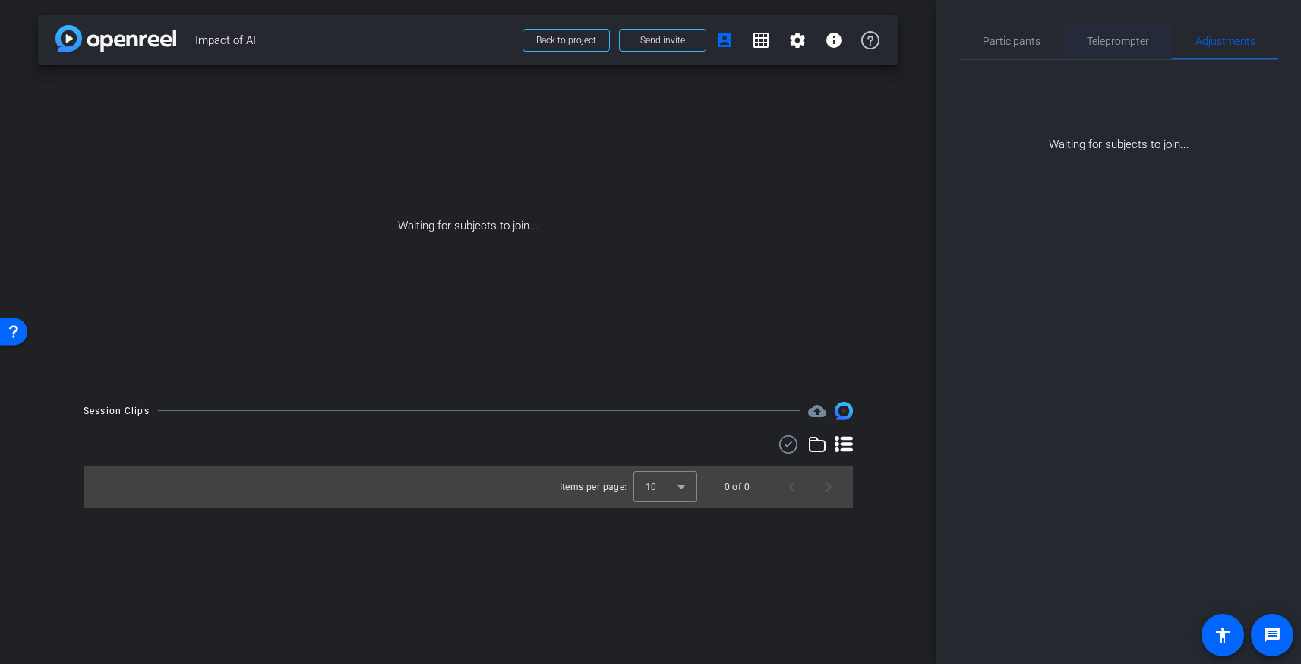
click at [1138, 43] on span "Teleprompter" at bounding box center [1118, 41] width 62 height 11
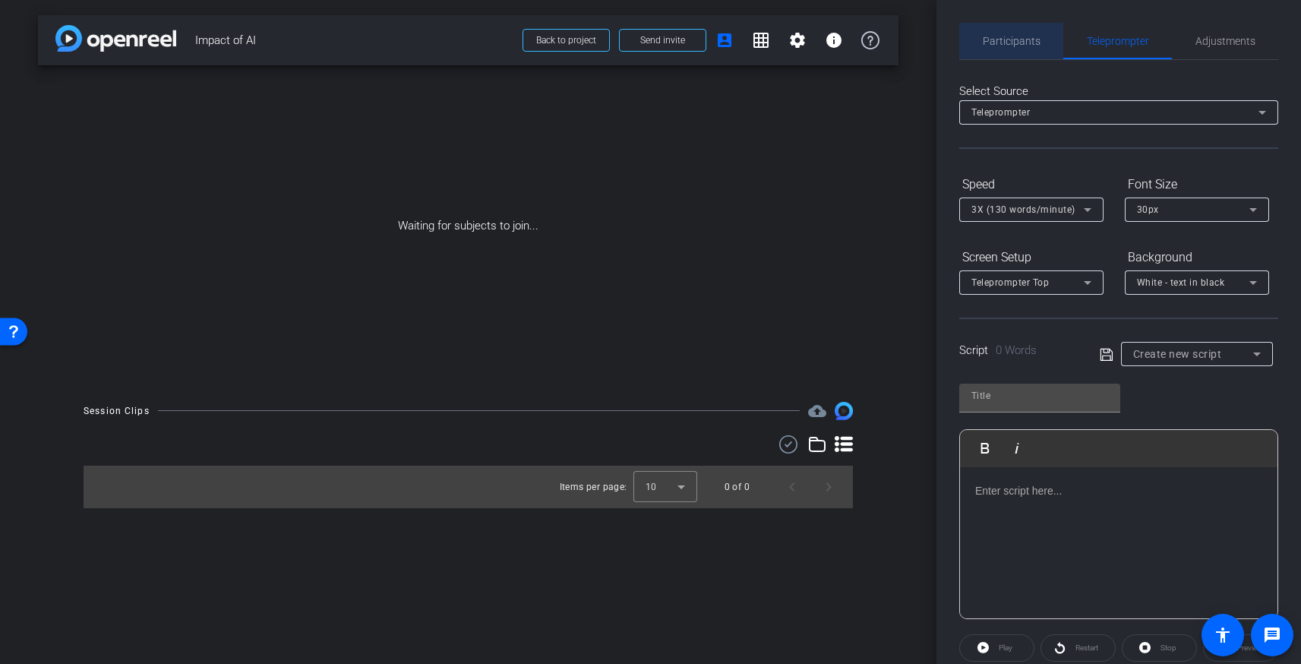
click at [1036, 46] on span "Participants" at bounding box center [1012, 41] width 58 height 11
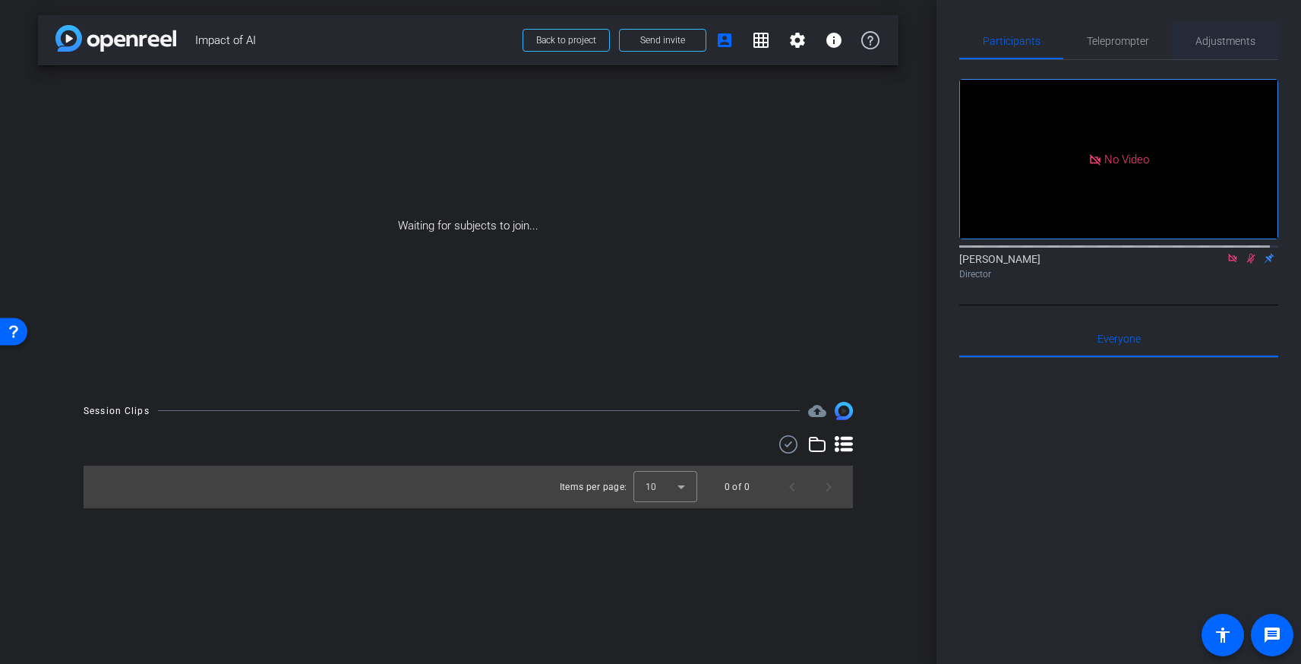
click at [1234, 49] on span "Adjustments" at bounding box center [1225, 41] width 60 height 36
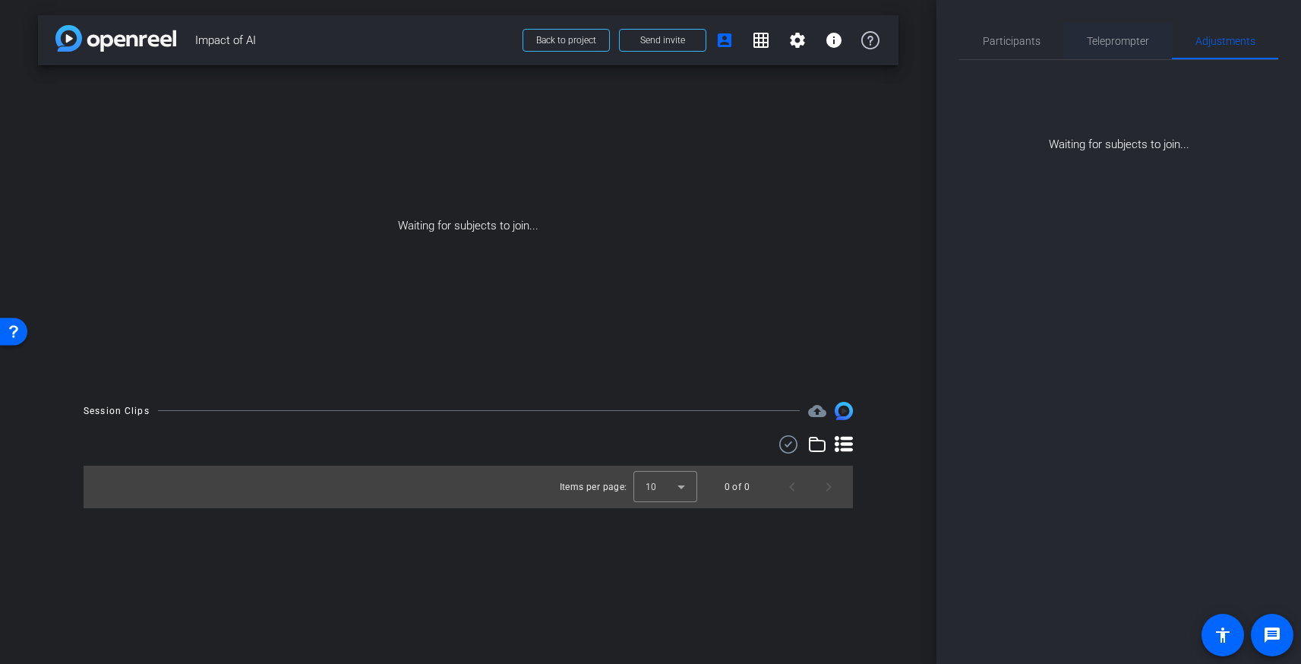
click at [1120, 36] on span "Teleprompter" at bounding box center [1118, 41] width 62 height 11
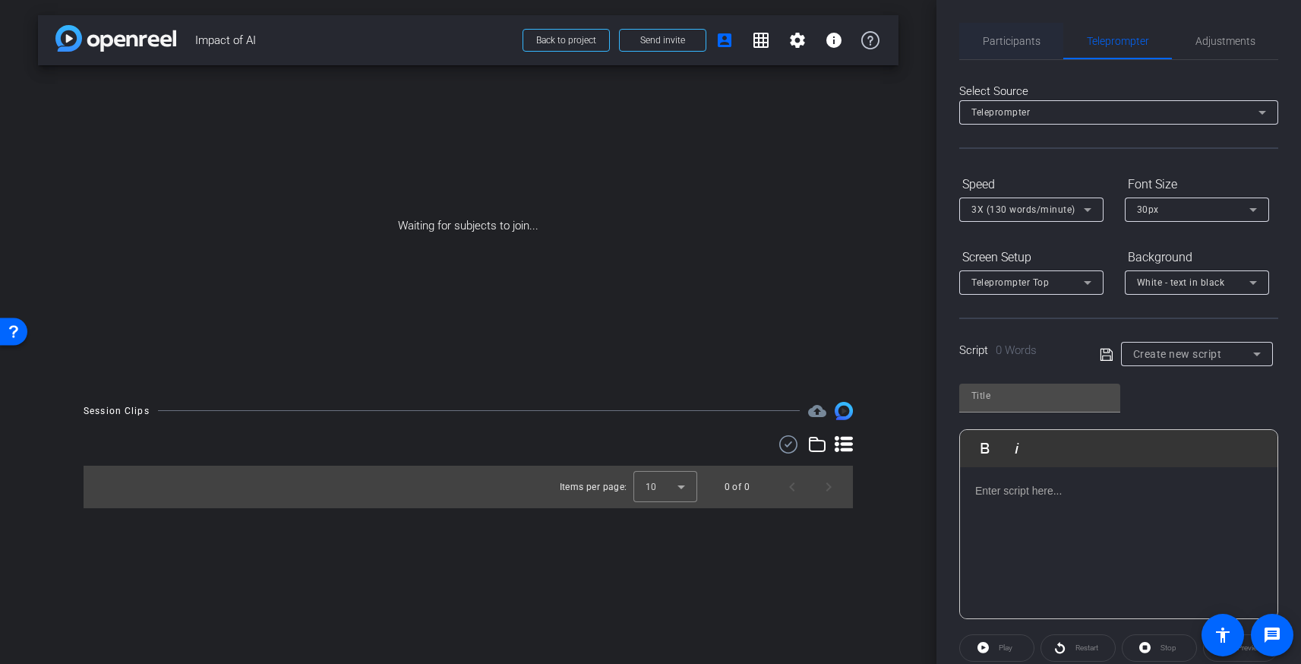
click at [991, 42] on span "Participants" at bounding box center [1012, 41] width 58 height 11
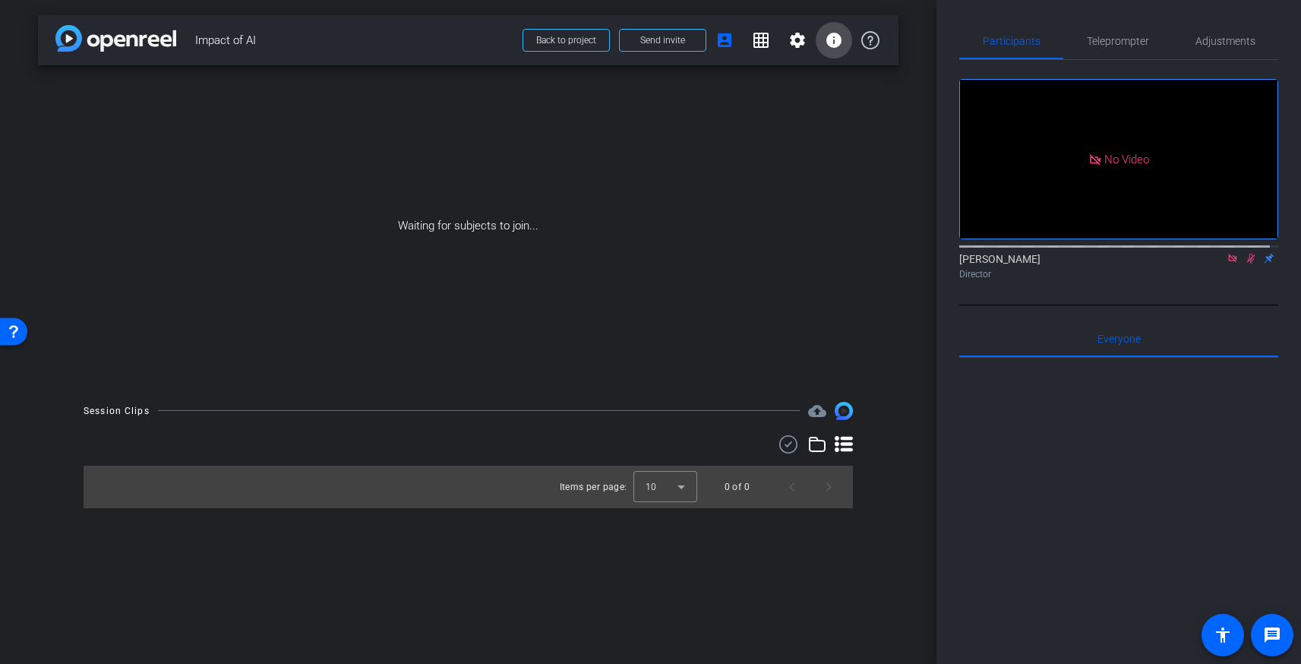
click at [831, 42] on mat-icon "info" at bounding box center [834, 40] width 18 height 18
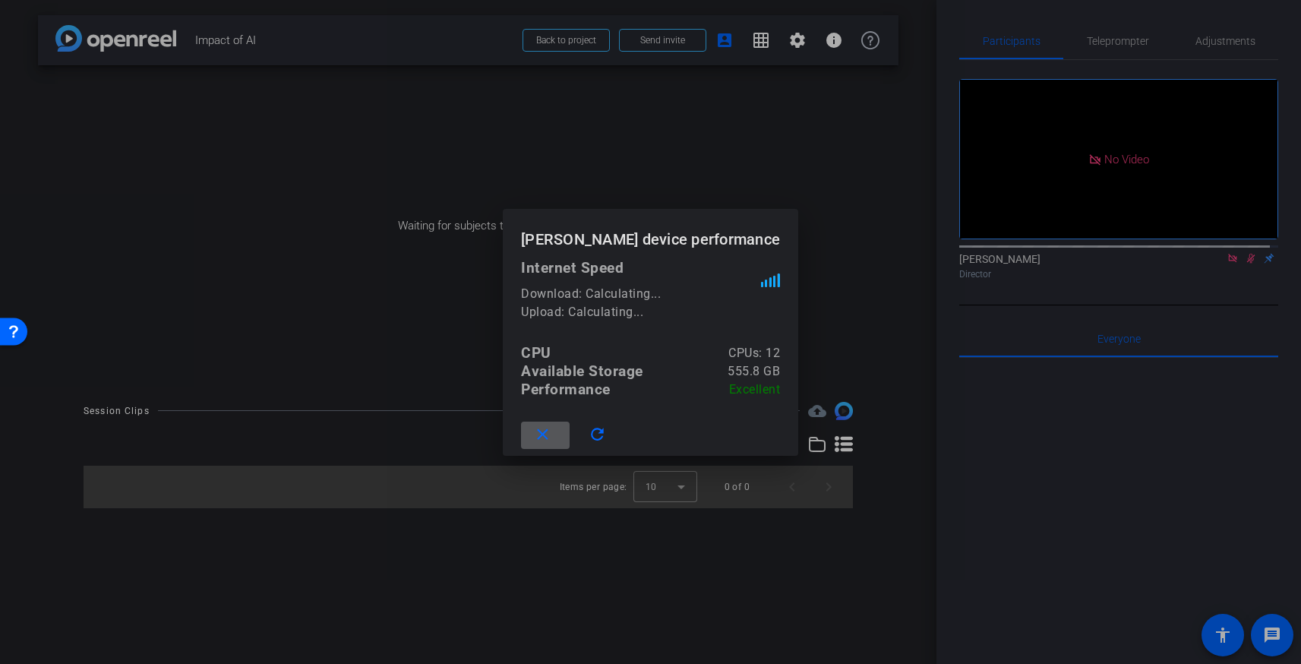
click at [552, 440] on mat-icon "close" at bounding box center [542, 434] width 19 height 19
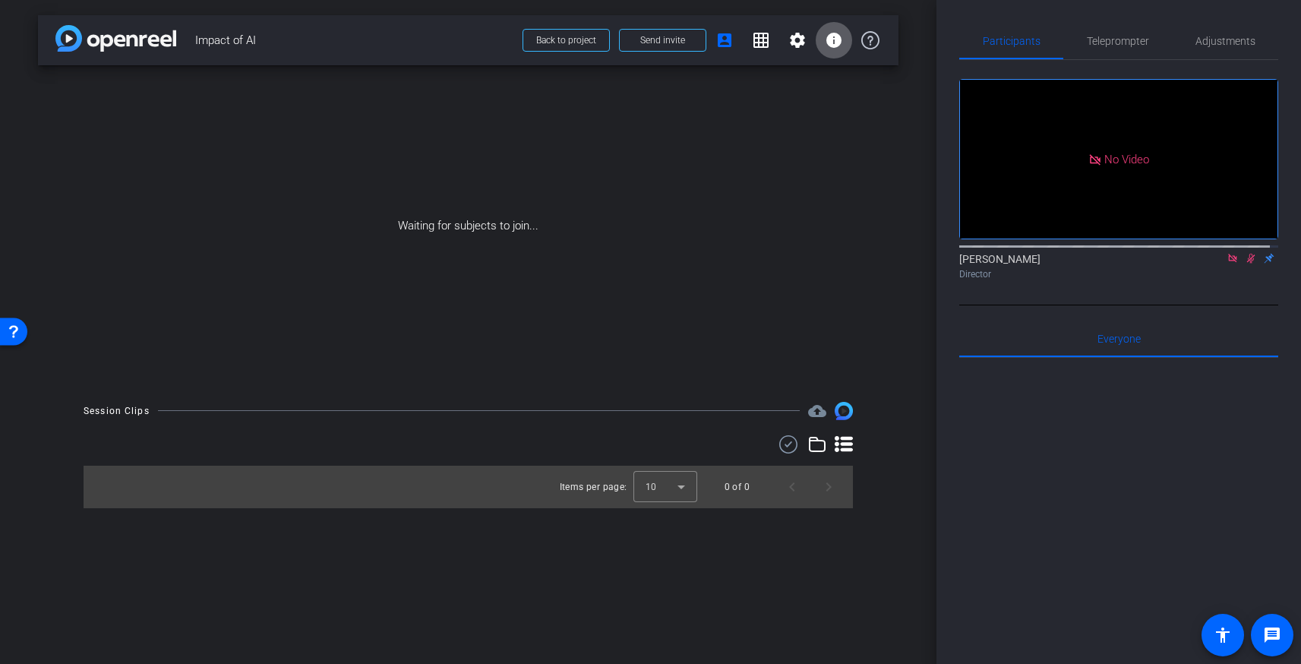
click at [481, 242] on div "Waiting for subjects to join..." at bounding box center [468, 225] width 860 height 321
click at [617, 219] on div "Waiting for subjects to join..." at bounding box center [468, 225] width 860 height 321
drag, startPoint x: 462, startPoint y: 233, endPoint x: 489, endPoint y: 230, distance: 26.7
click at [463, 233] on div "Waiting for subjects to join..." at bounding box center [468, 225] width 860 height 321
click at [434, 254] on div "Waiting for subjects to join..." at bounding box center [468, 225] width 860 height 321
